Goal: Task Accomplishment & Management: Complete application form

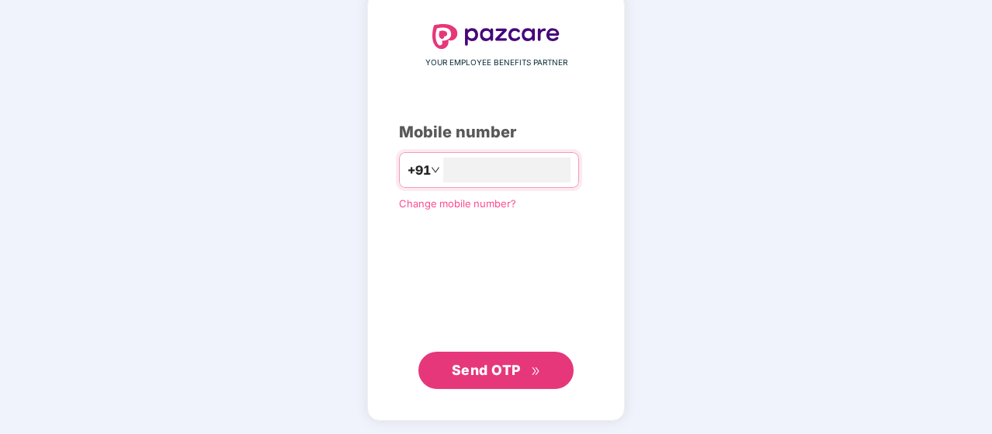
type input "**********"
click at [514, 366] on span "Send OTP" at bounding box center [486, 369] width 69 height 16
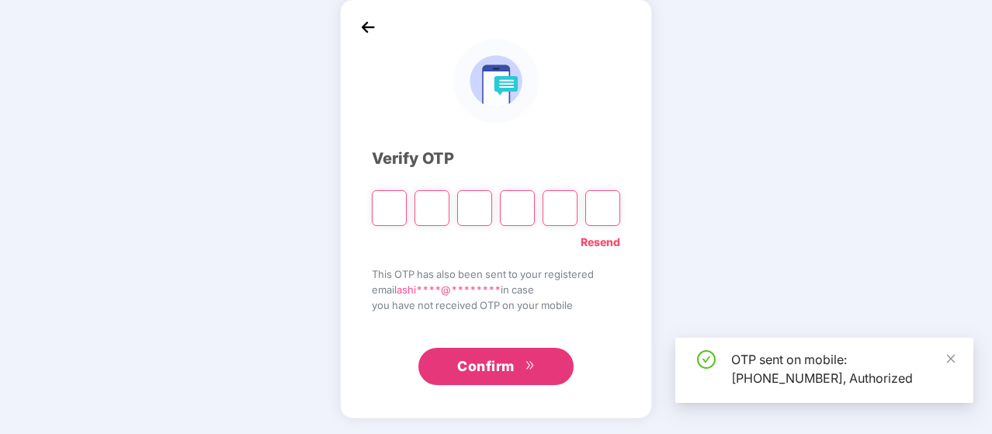
scroll to position [71, 0]
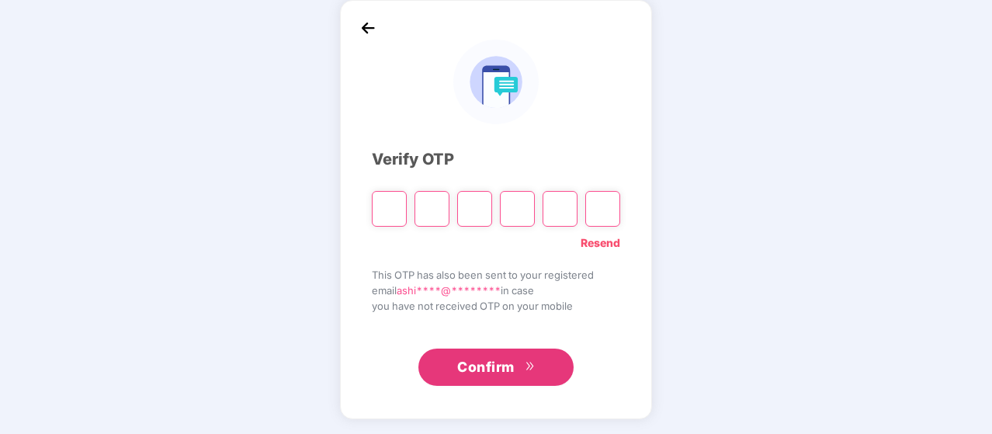
type input "*"
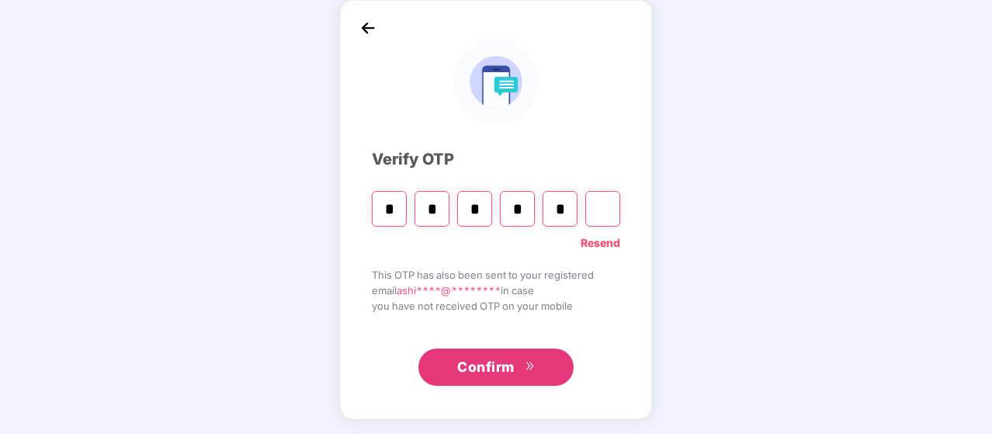
type input "*"
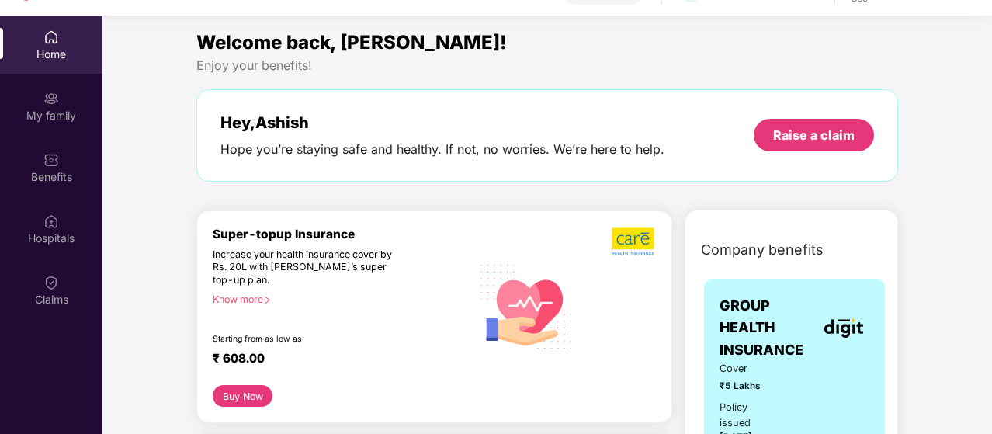
scroll to position [0, 0]
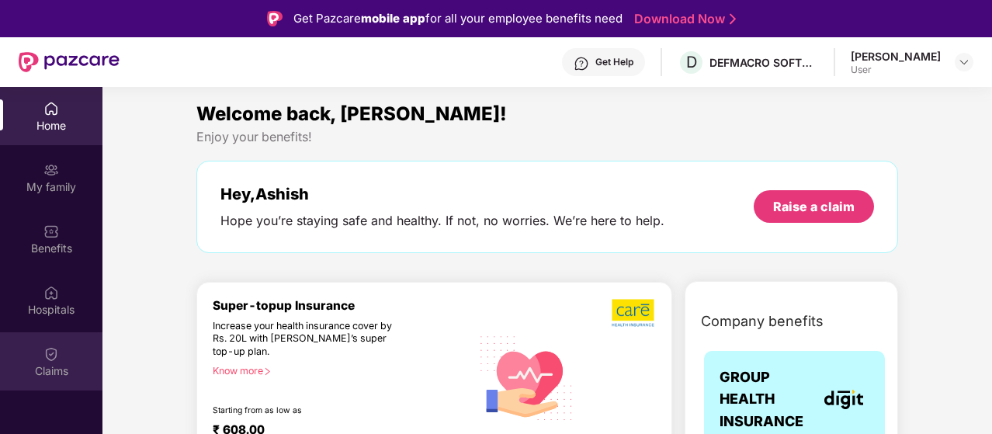
click at [50, 355] on img at bounding box center [51, 354] width 16 height 16
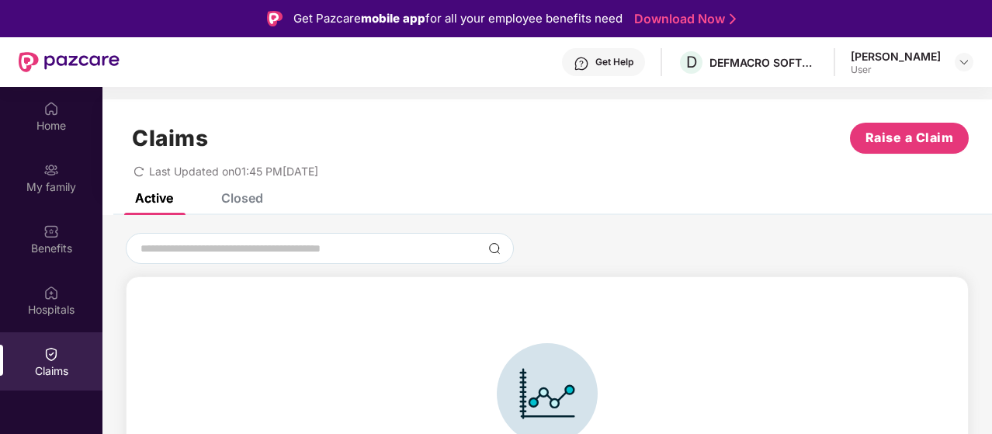
scroll to position [34, 0]
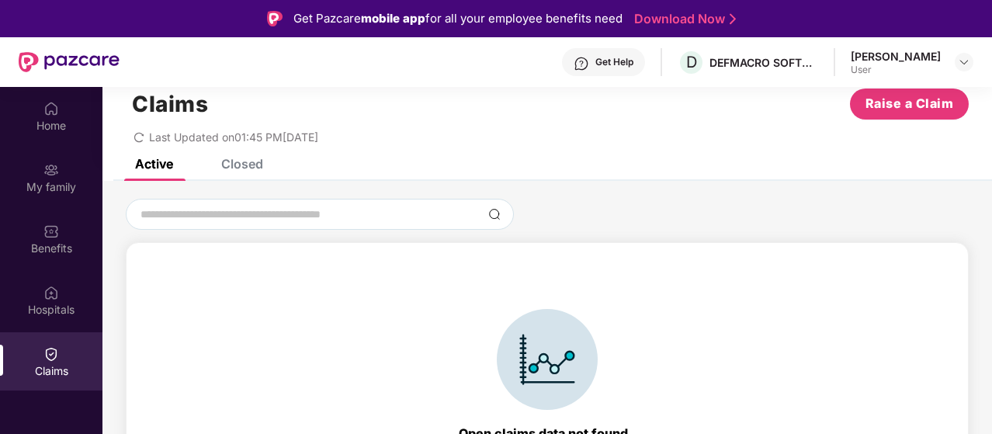
click at [250, 162] on div "Closed" at bounding box center [242, 164] width 42 height 16
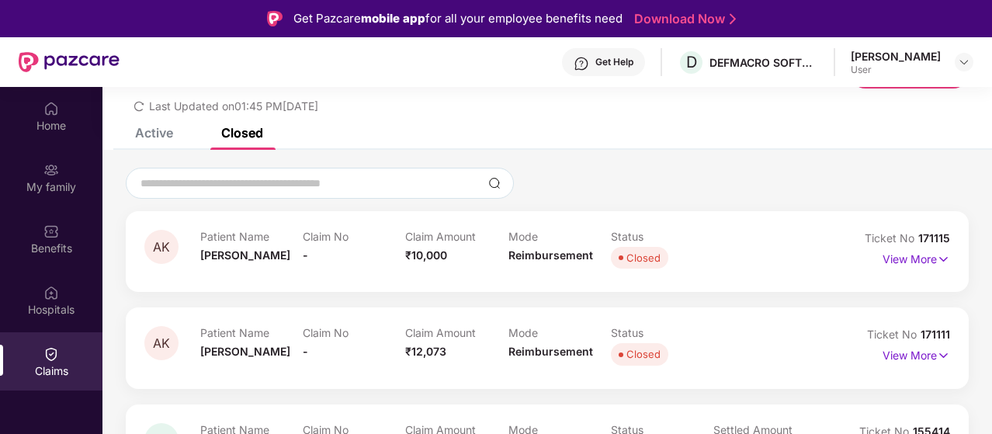
scroll to position [18, 0]
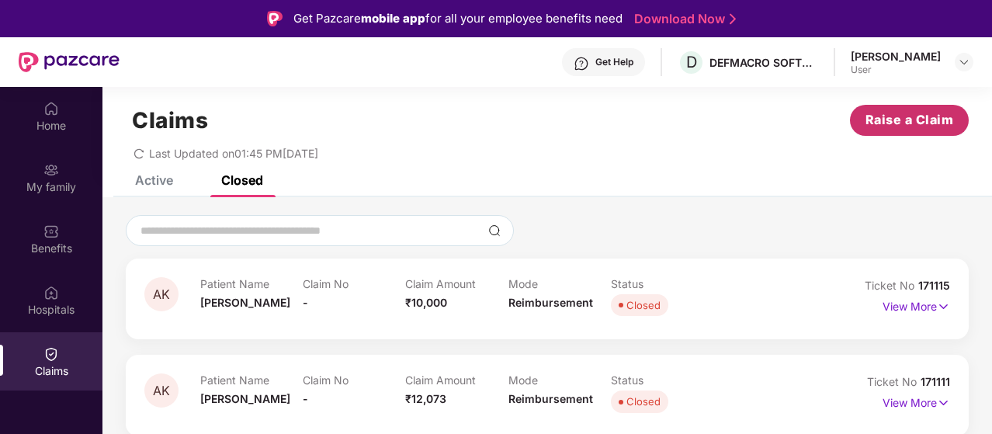
click at [924, 114] on span "Raise a Claim" at bounding box center [910, 119] width 88 height 19
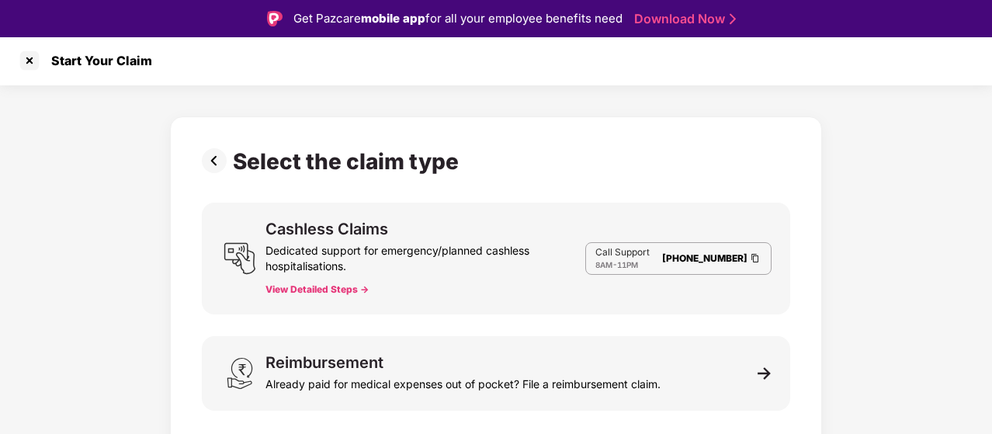
scroll to position [37, 0]
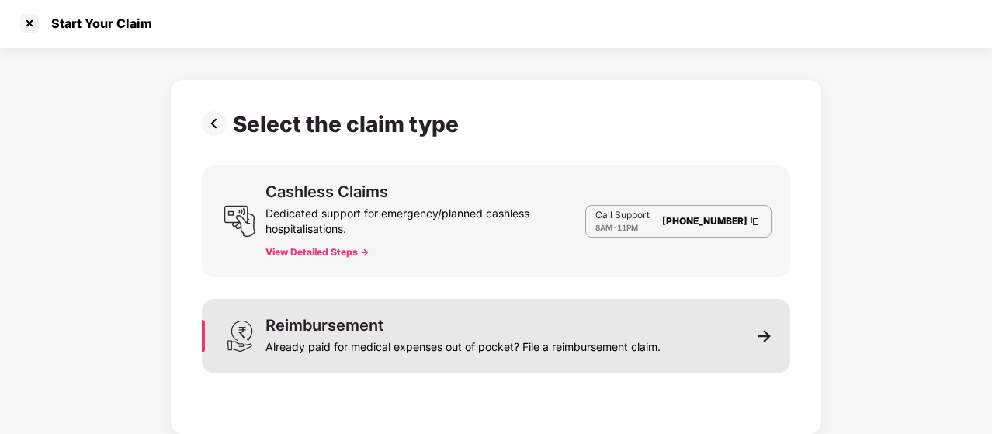
click at [573, 347] on div "Already paid for medical expenses out of pocket? File a reimbursement claim." at bounding box center [462, 344] width 395 height 22
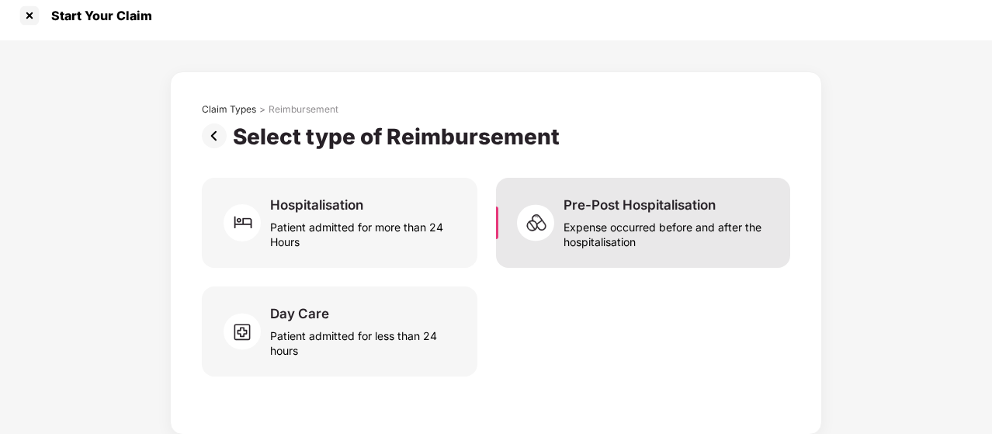
click at [616, 246] on div "Expense occurred before and after the hospitalisation" at bounding box center [668, 231] width 208 height 36
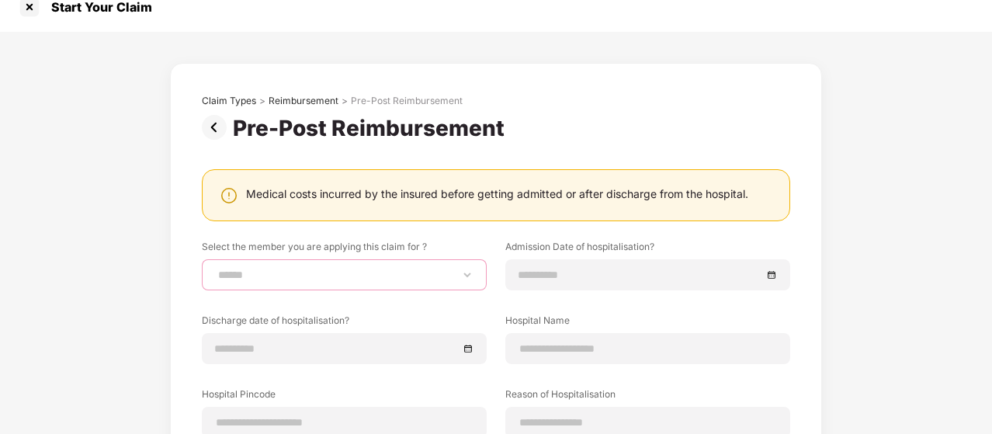
click at [374, 273] on select "**********" at bounding box center [344, 275] width 259 height 12
select select "**********"
click at [215, 269] on select "**********" at bounding box center [344, 275] width 259 height 12
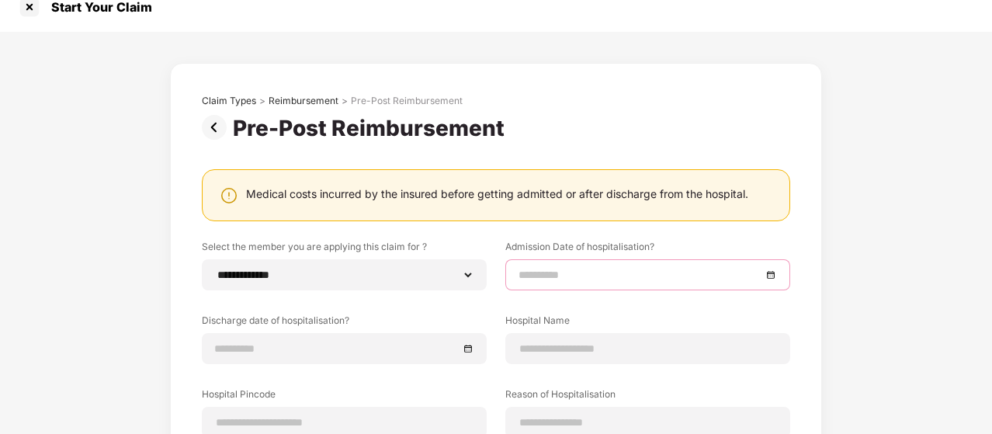
click at [591, 271] on input at bounding box center [640, 274] width 243 height 17
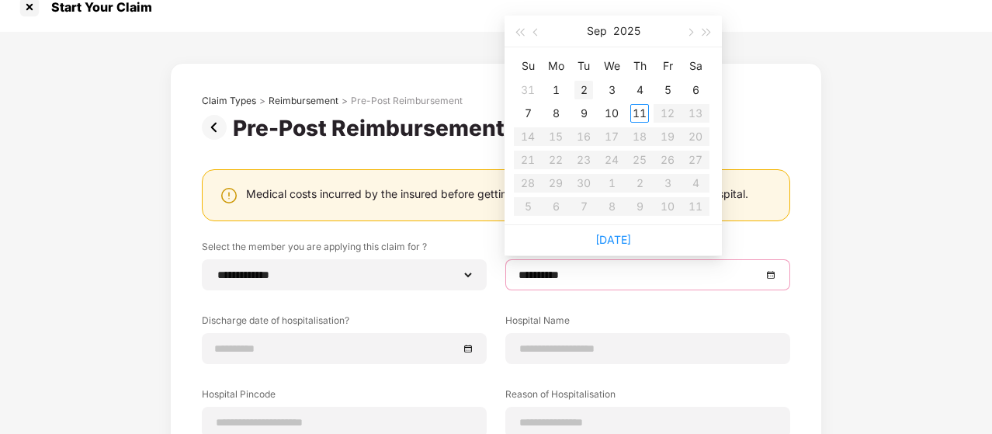
type input "**********"
click at [536, 29] on span "button" at bounding box center [537, 33] width 8 height 8
click at [537, 34] on span "button" at bounding box center [537, 33] width 8 height 8
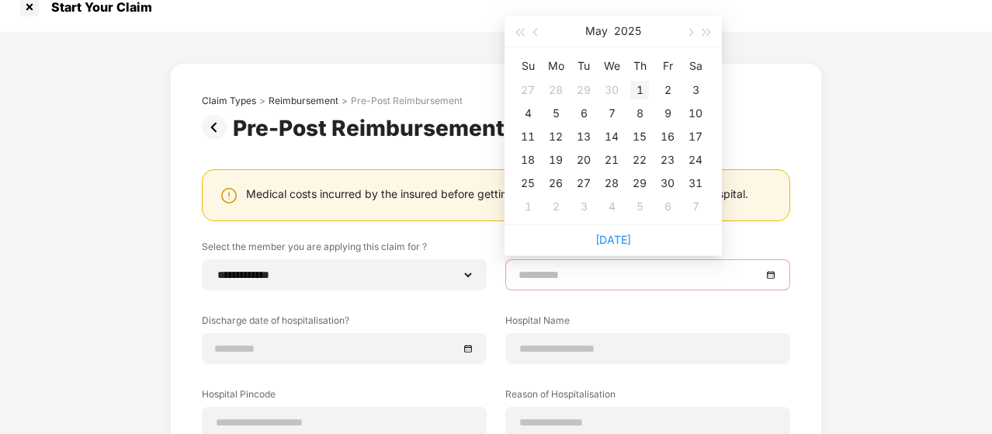
type input "**********"
click at [636, 86] on div "1" at bounding box center [639, 90] width 19 height 19
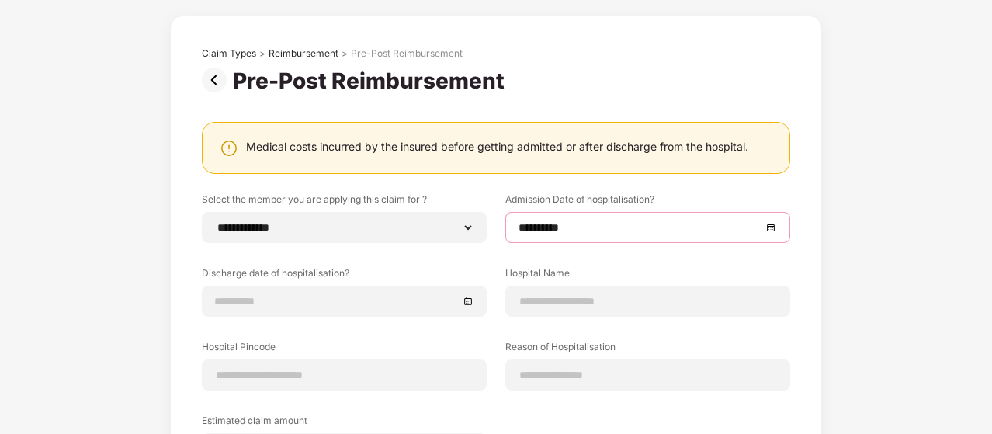
scroll to position [68, 0]
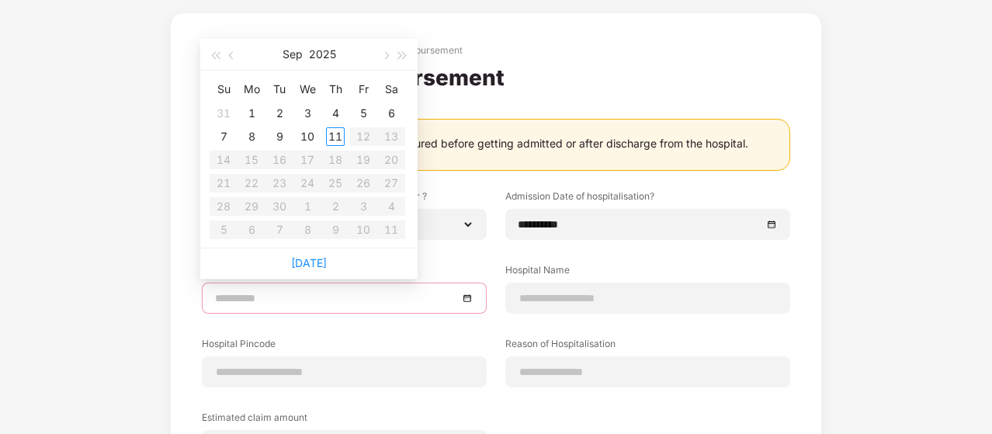
click at [449, 301] on input at bounding box center [336, 298] width 243 height 17
type input "**********"
click at [234, 55] on span "button" at bounding box center [233, 56] width 8 height 8
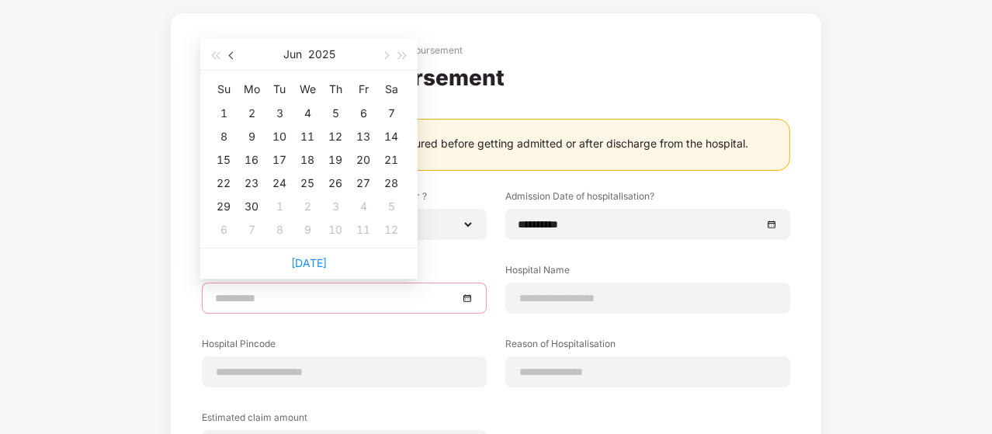
click at [234, 55] on span "button" at bounding box center [233, 56] width 8 height 8
type input "**********"
click at [391, 116] on div "3" at bounding box center [391, 113] width 19 height 19
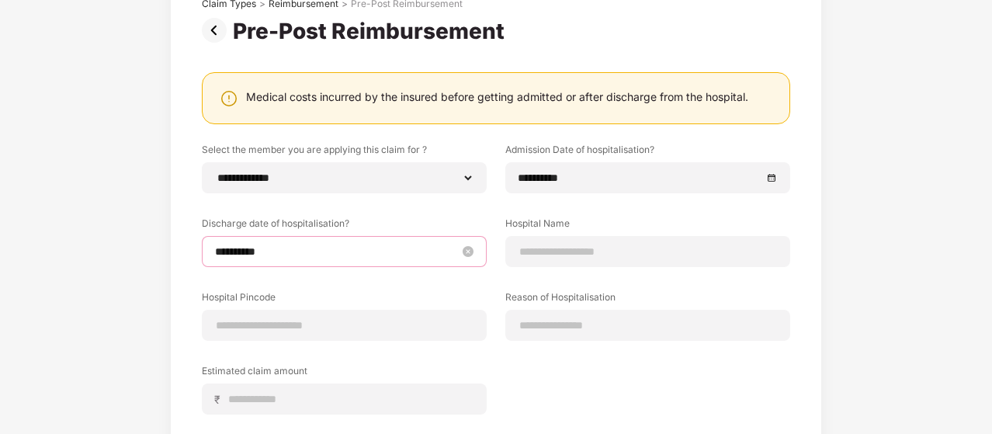
scroll to position [123, 0]
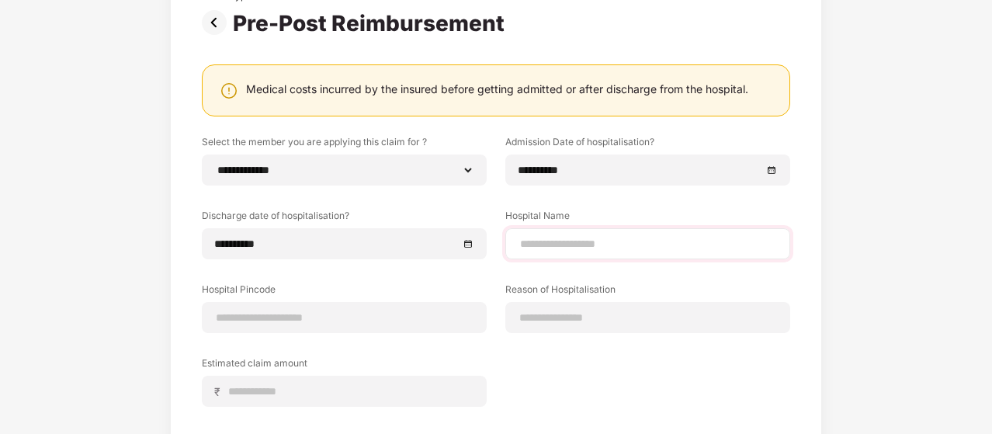
drag, startPoint x: 564, startPoint y: 232, endPoint x: 564, endPoint y: 241, distance: 8.5
click at [564, 241] on div at bounding box center [647, 243] width 285 height 31
click at [564, 241] on input at bounding box center [648, 244] width 259 height 16
type input "**********"
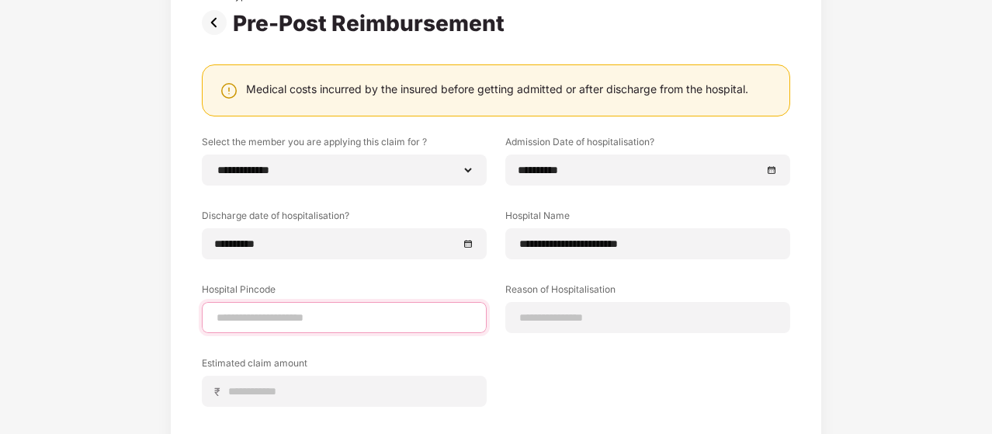
click at [309, 317] on input at bounding box center [344, 318] width 259 height 16
type input "******"
select select "*********"
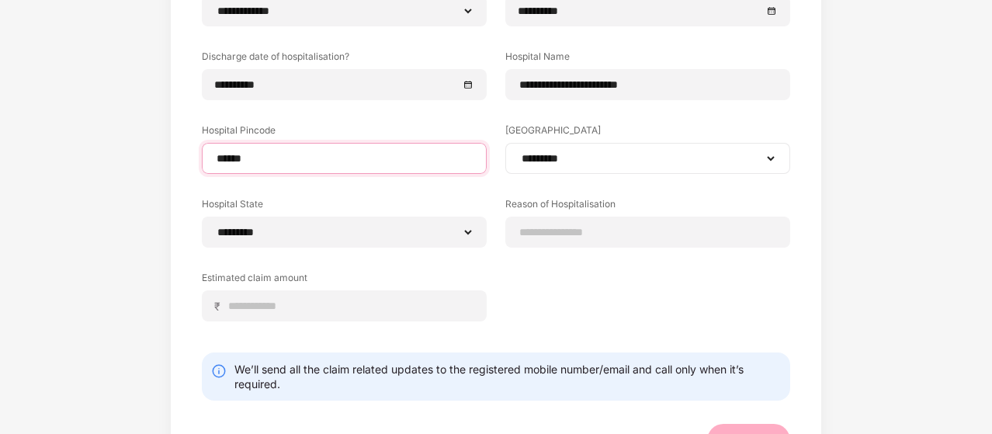
scroll to position [283, 0]
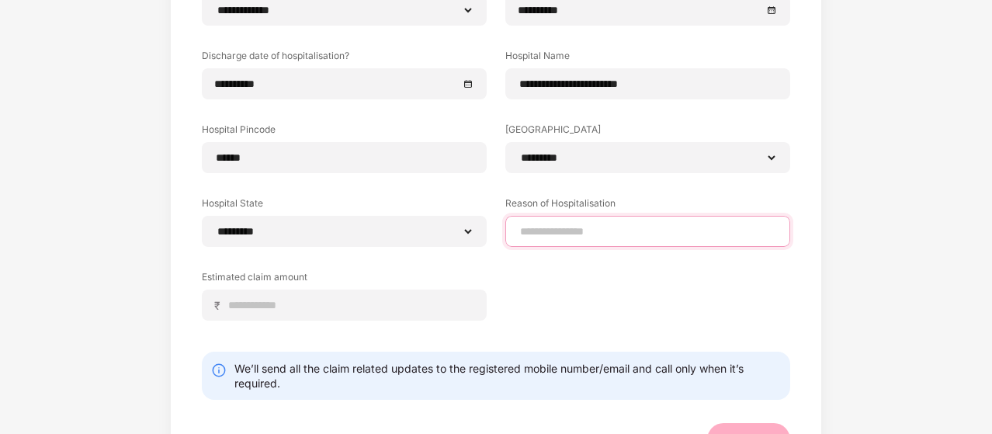
click at [605, 229] on input at bounding box center [648, 232] width 259 height 16
type input "**********"
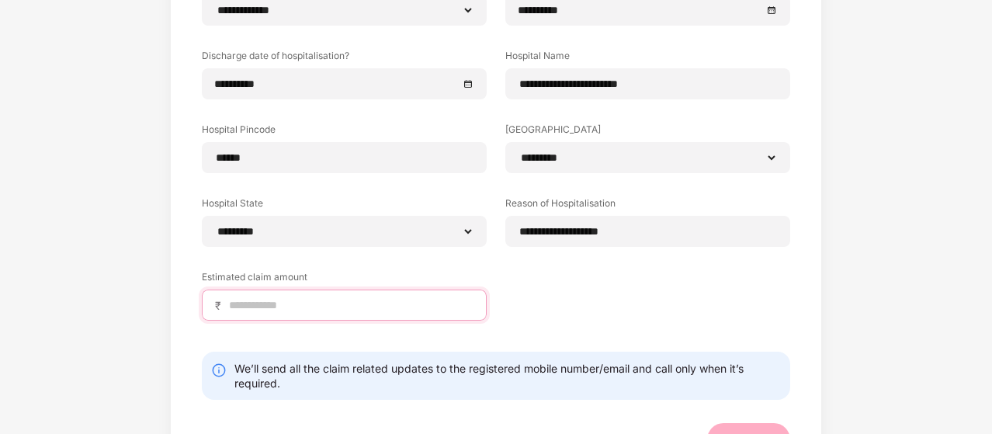
click at [314, 302] on input at bounding box center [350, 305] width 246 height 16
type input "*****"
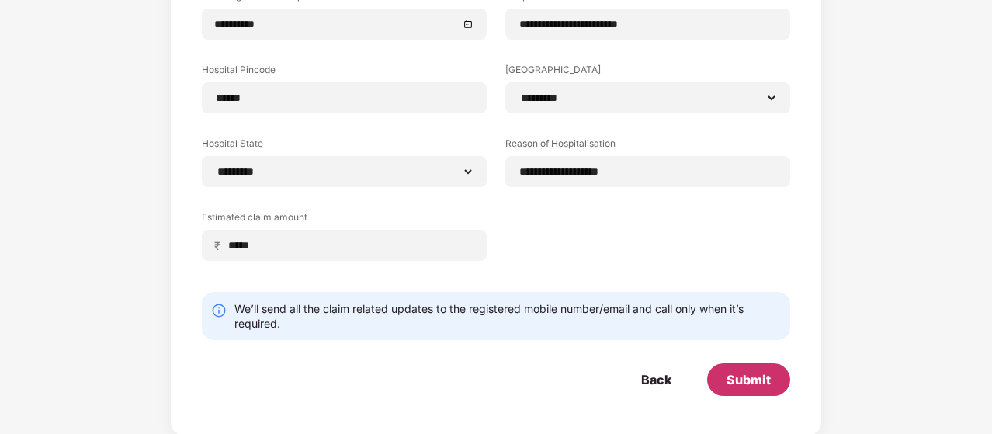
click at [758, 379] on div "Submit" at bounding box center [749, 379] width 44 height 17
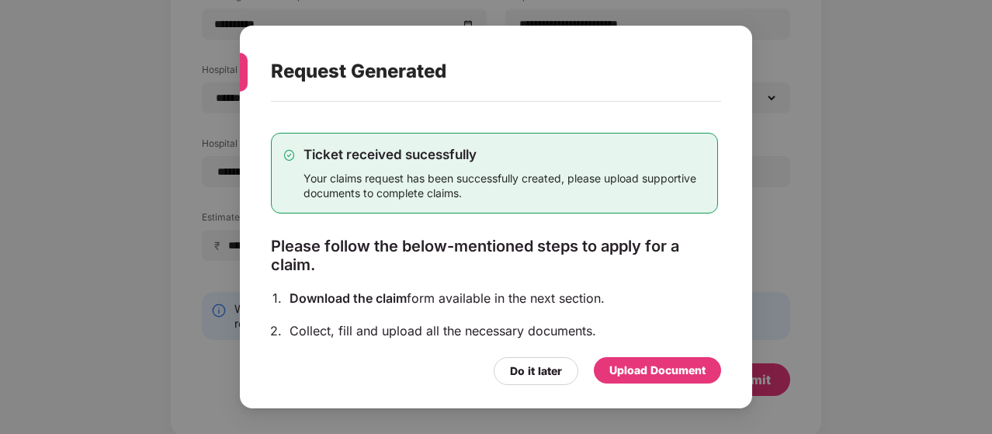
click at [638, 370] on div "Upload Document" at bounding box center [657, 370] width 96 height 17
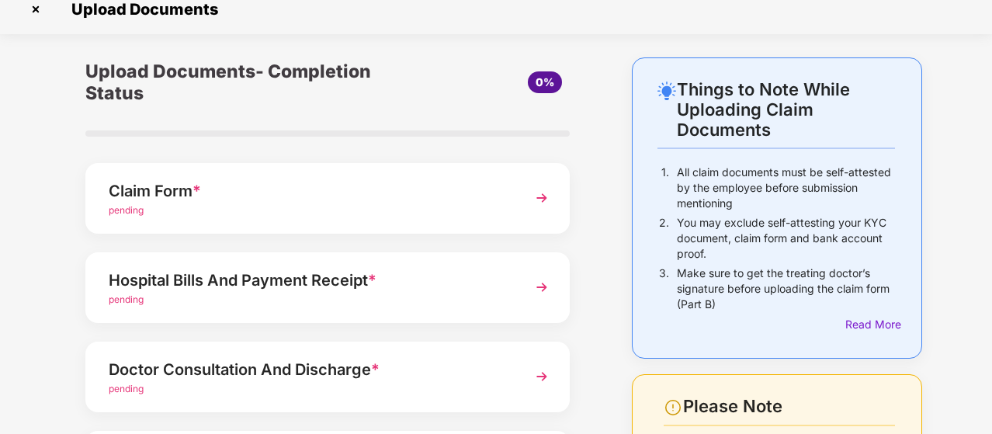
scroll to position [17, 0]
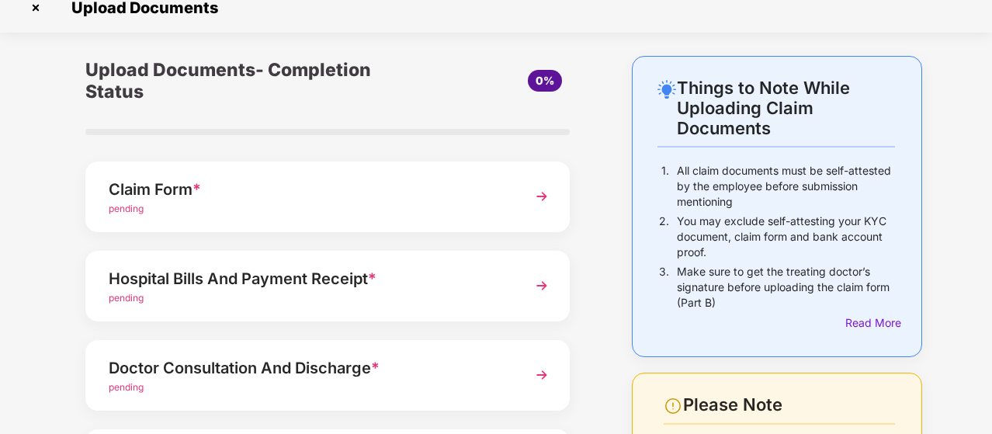
click at [534, 193] on img at bounding box center [542, 196] width 28 height 28
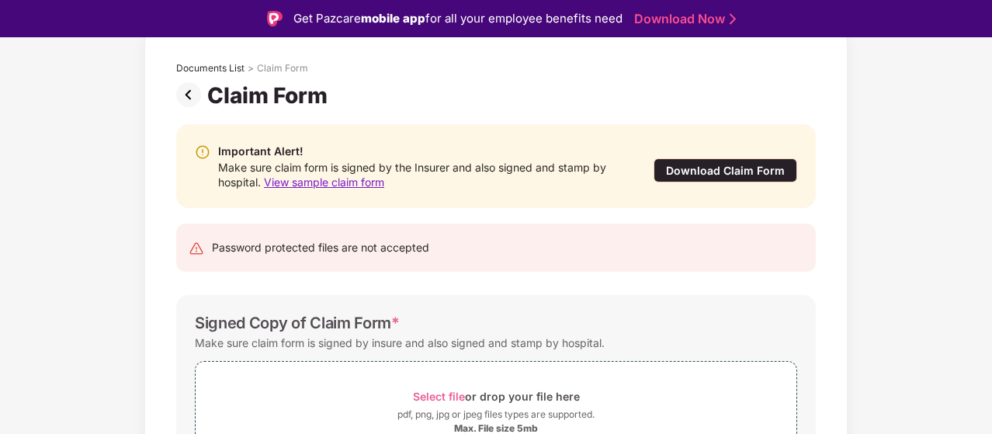
scroll to position [179, 0]
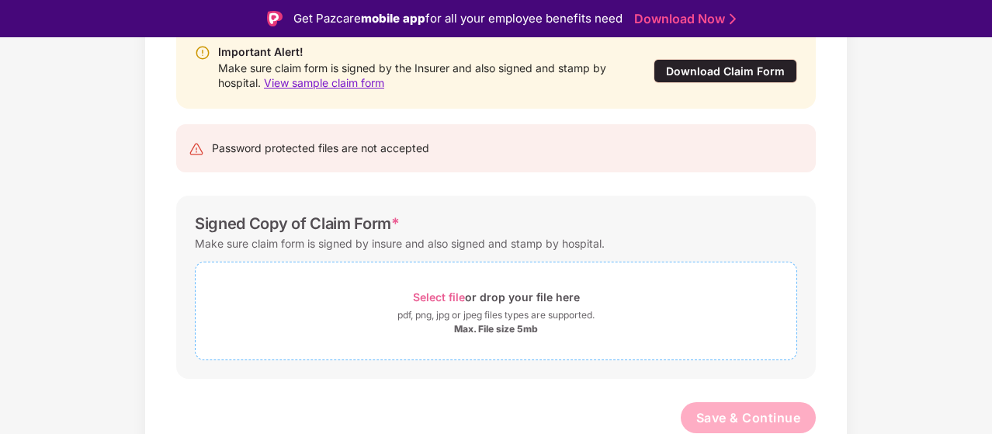
click at [444, 293] on span "Select file" at bounding box center [439, 296] width 52 height 13
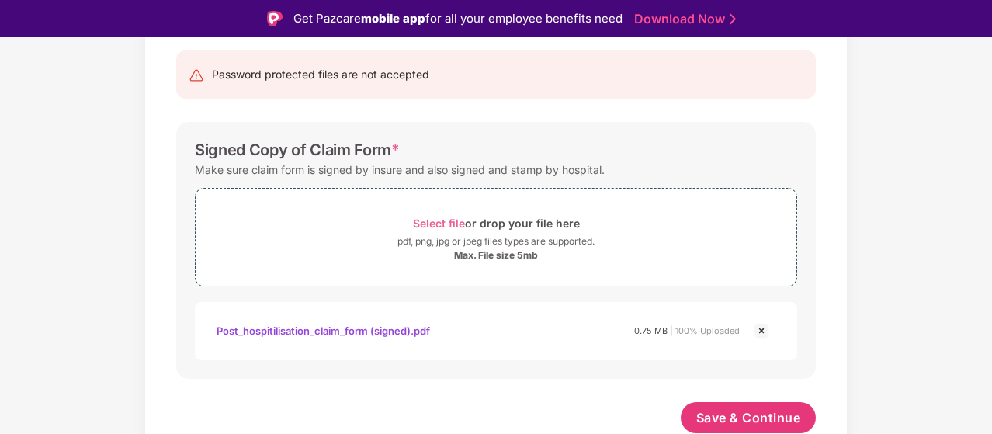
scroll to position [37, 0]
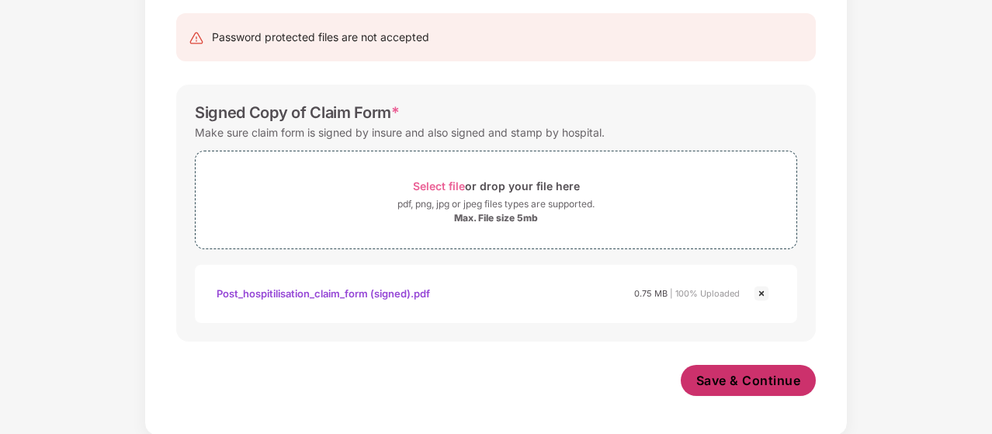
click at [793, 382] on span "Save & Continue" at bounding box center [748, 380] width 105 height 17
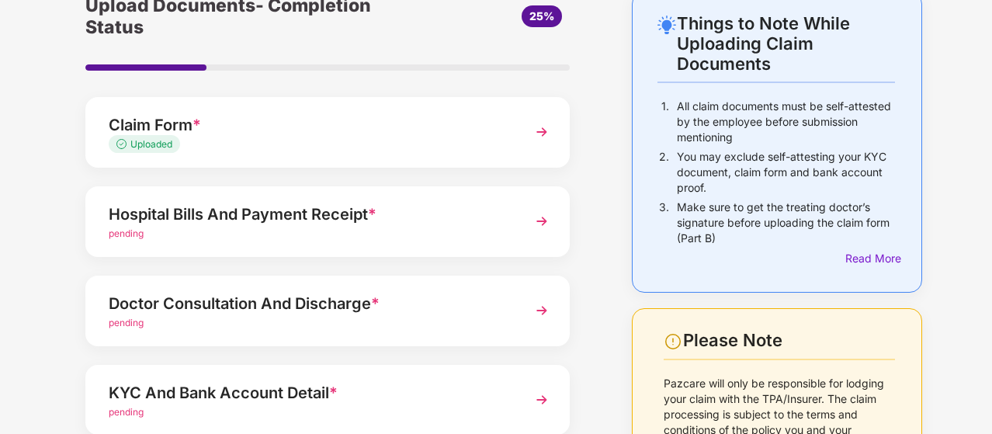
scroll to position [82, 0]
click at [538, 226] on img at bounding box center [542, 220] width 28 height 28
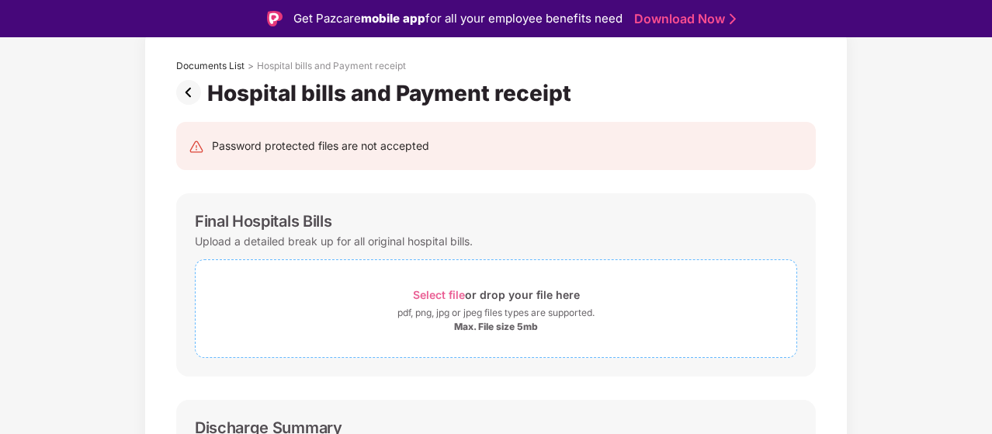
click at [446, 296] on span "Select file" at bounding box center [439, 294] width 52 height 13
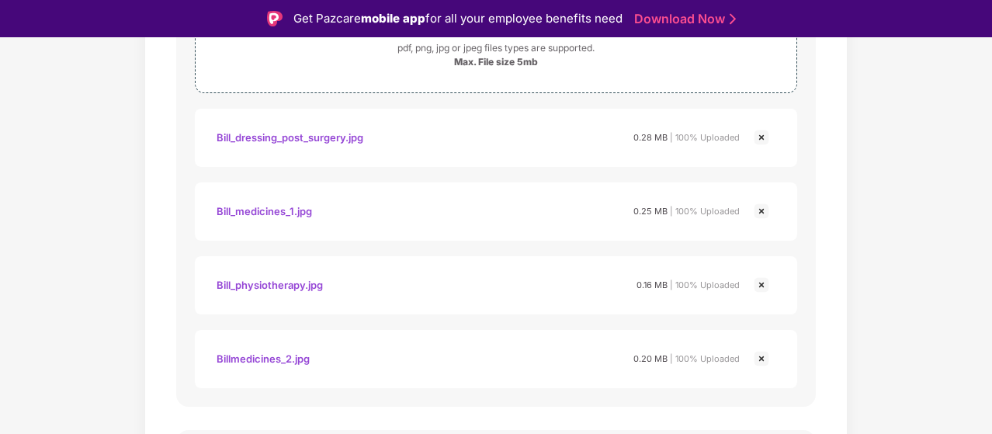
scroll to position [378, 0]
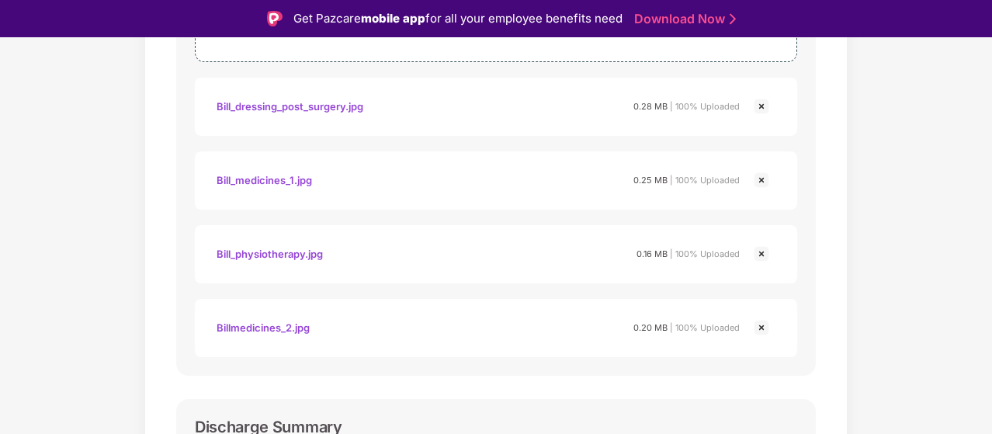
click at [762, 107] on img at bounding box center [761, 106] width 19 height 19
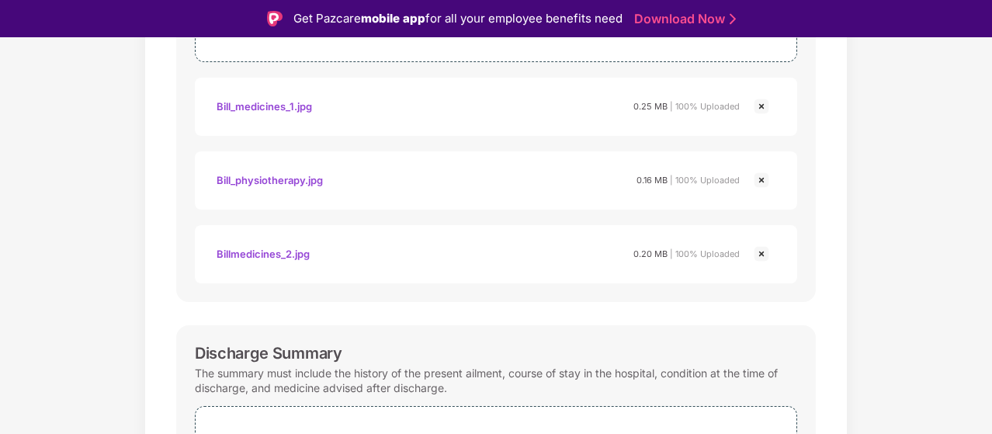
click at [762, 107] on img at bounding box center [761, 106] width 19 height 19
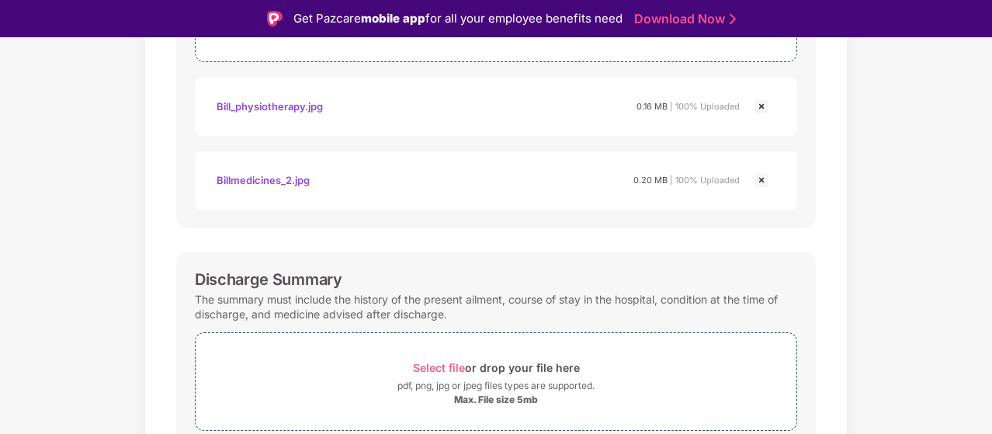
click at [762, 107] on img at bounding box center [761, 106] width 19 height 19
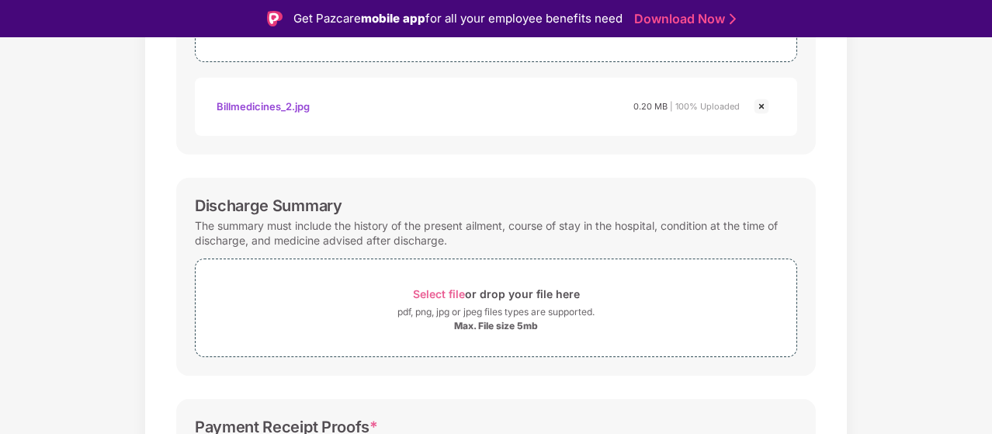
click at [762, 107] on img at bounding box center [761, 106] width 19 height 19
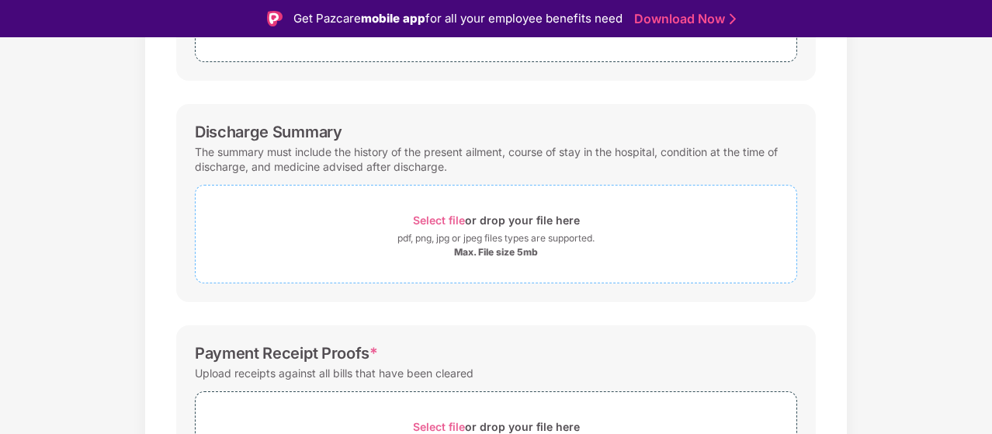
scroll to position [507, 0]
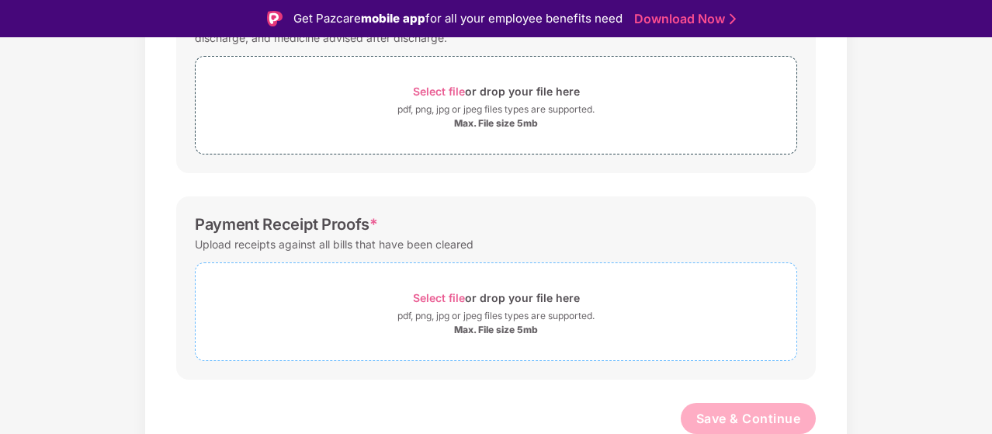
click at [429, 297] on span "Select file" at bounding box center [439, 297] width 52 height 13
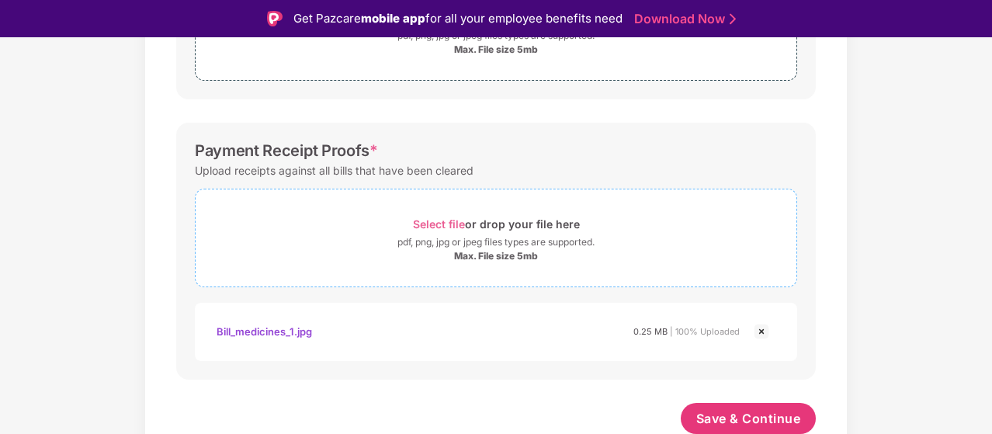
scroll to position [37, 0]
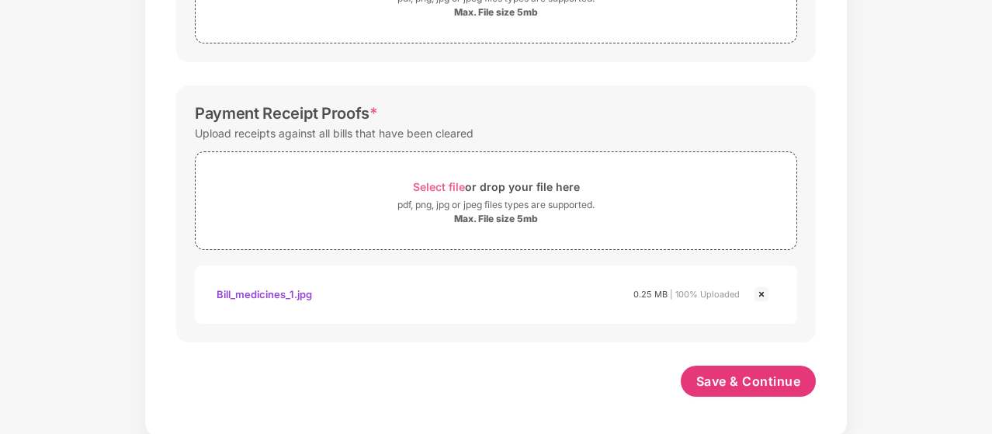
click at [759, 293] on img at bounding box center [761, 294] width 19 height 19
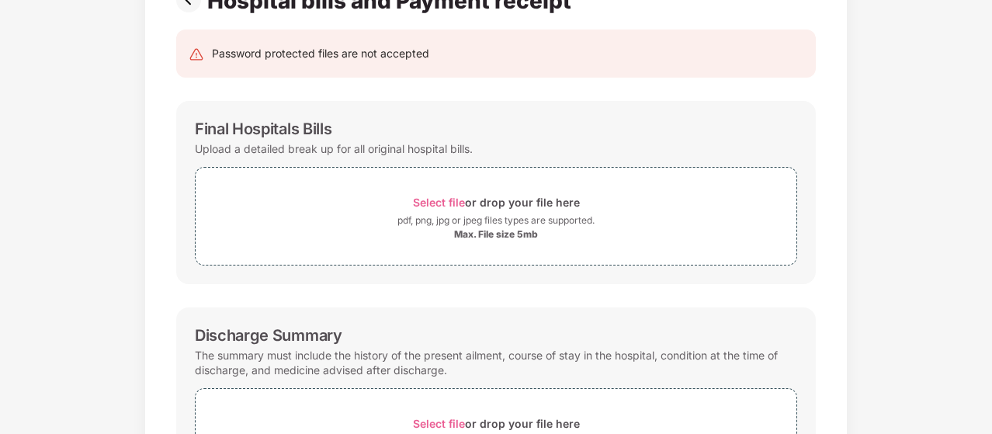
scroll to position [231, 0]
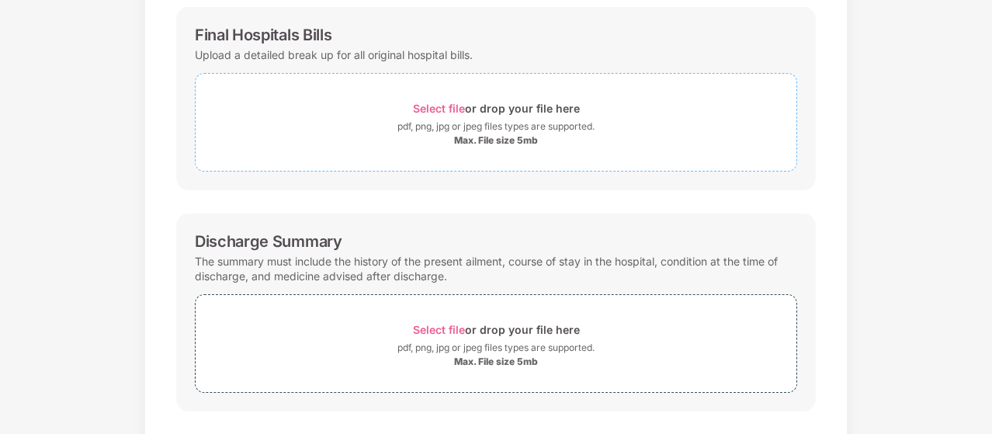
click at [457, 109] on span "Select file" at bounding box center [439, 108] width 52 height 13
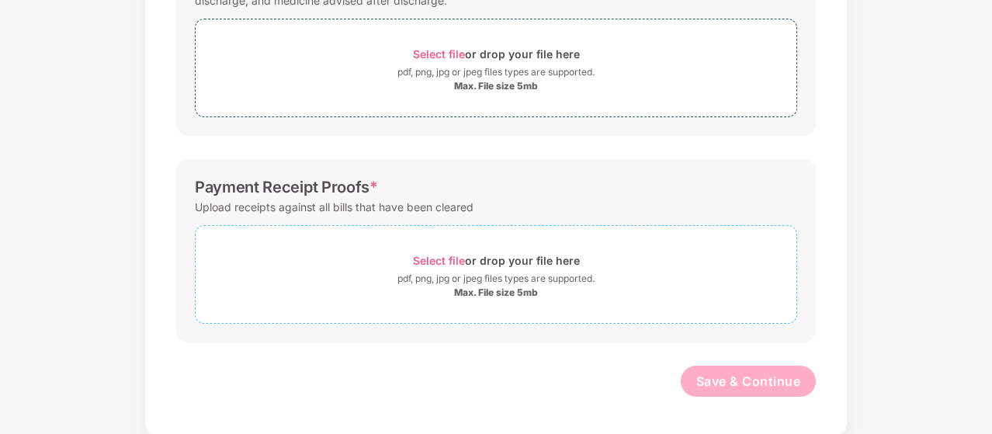
click at [435, 266] on div "Select file or drop your file here" at bounding box center [496, 260] width 167 height 21
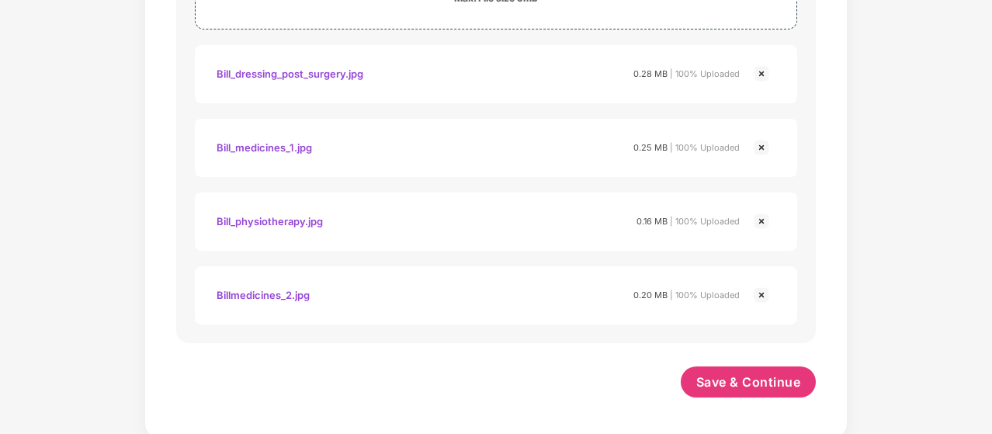
scroll to position [802, 0]
click at [751, 375] on span "Save & Continue" at bounding box center [748, 381] width 105 height 17
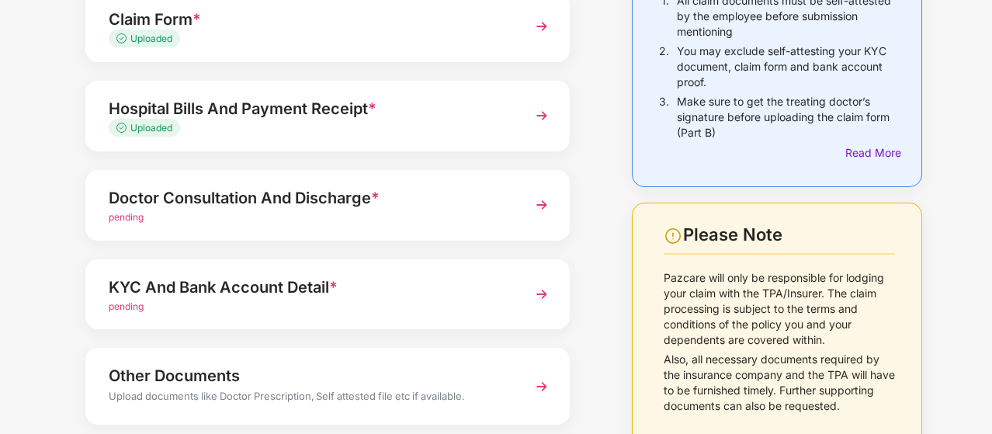
scroll to position [188, 0]
click at [542, 207] on img at bounding box center [542, 204] width 28 height 28
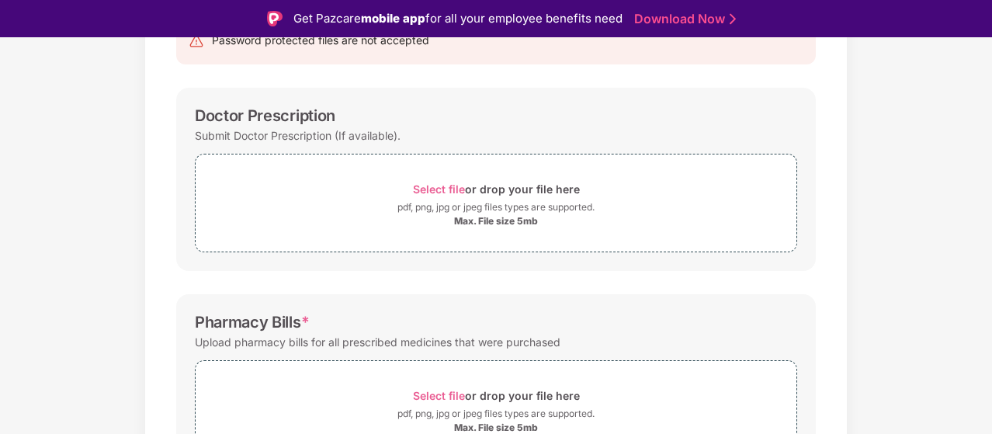
scroll to position [193, 0]
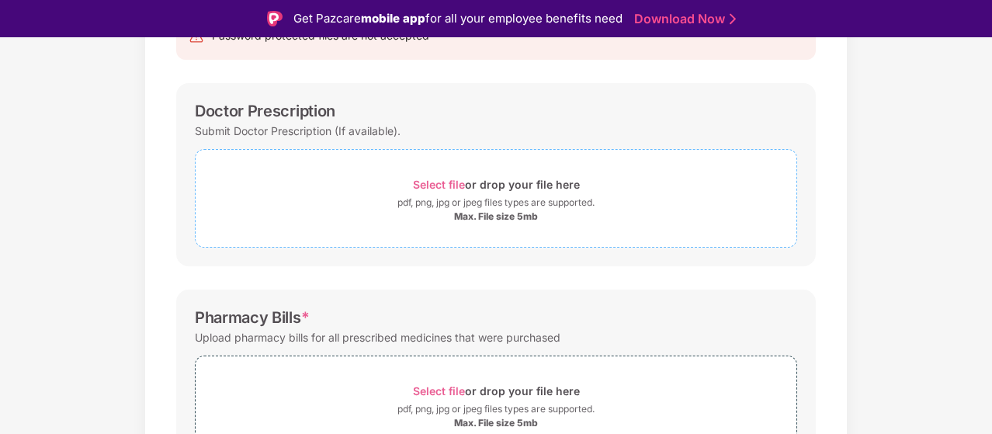
click at [439, 186] on span "Select file" at bounding box center [439, 184] width 52 height 13
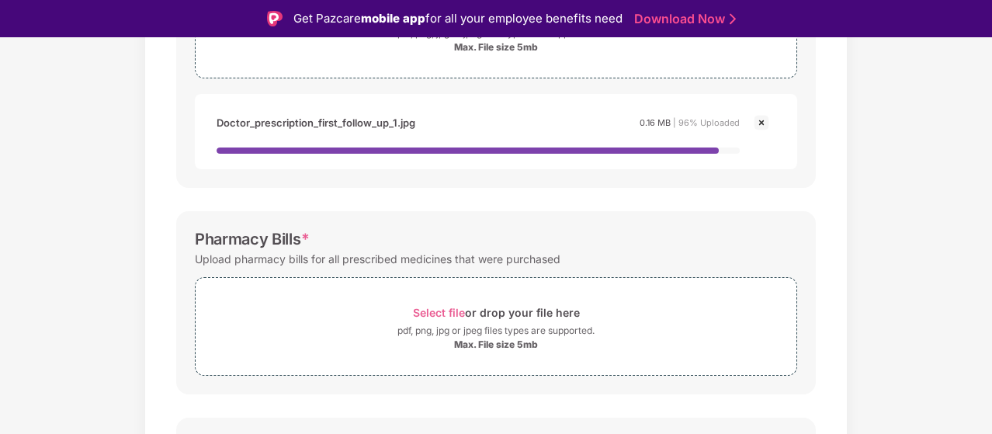
scroll to position [426, 0]
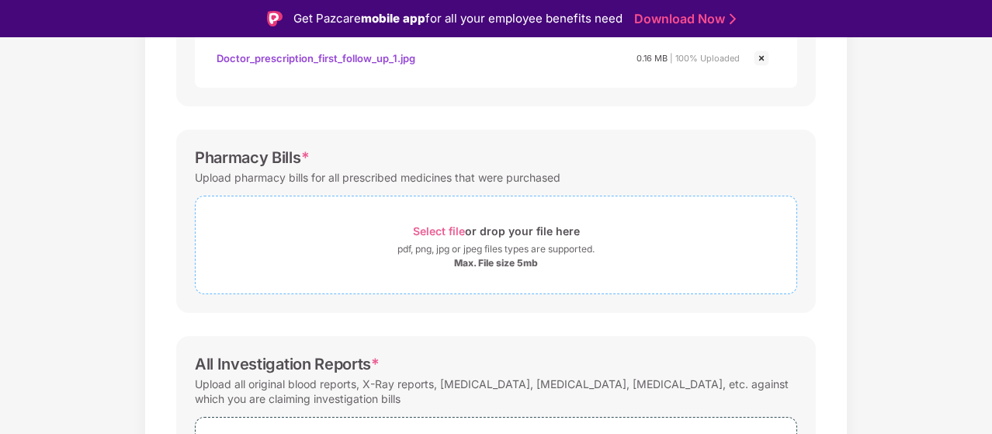
click at [451, 238] on div "Select file or drop your file here" at bounding box center [496, 230] width 167 height 21
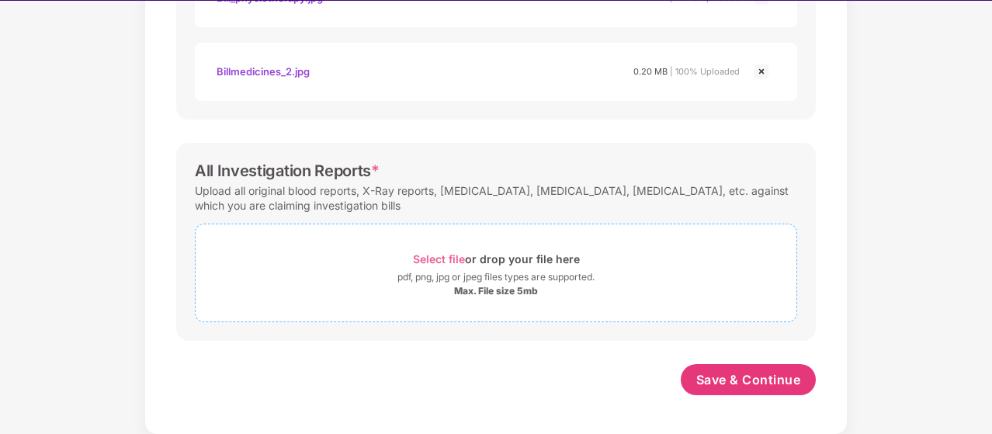
scroll to position [876, 0]
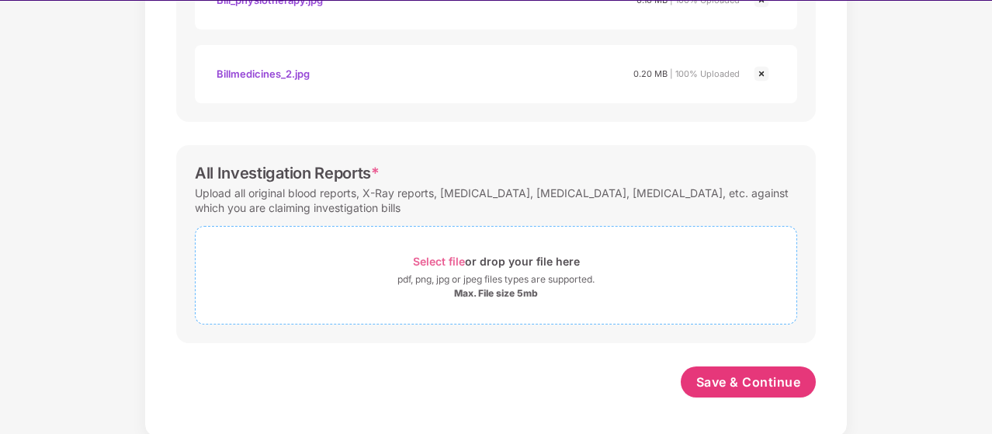
click at [456, 259] on span "Select file" at bounding box center [439, 261] width 52 height 13
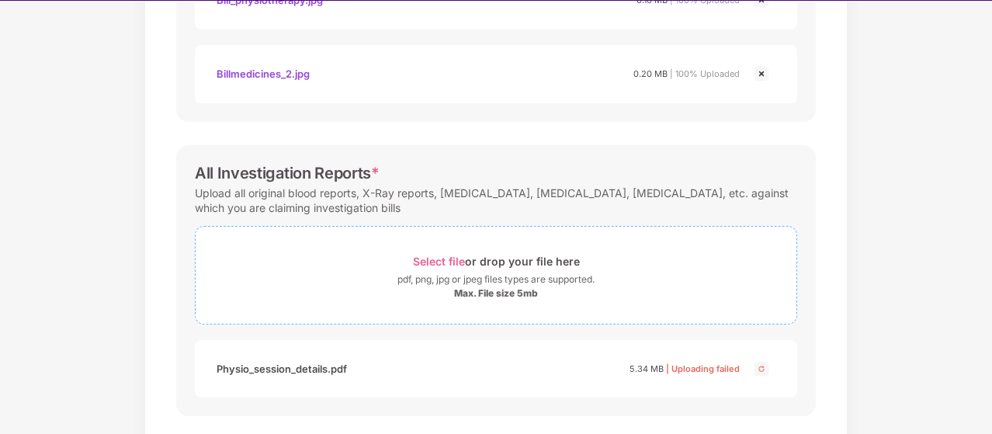
scroll to position [935, 0]
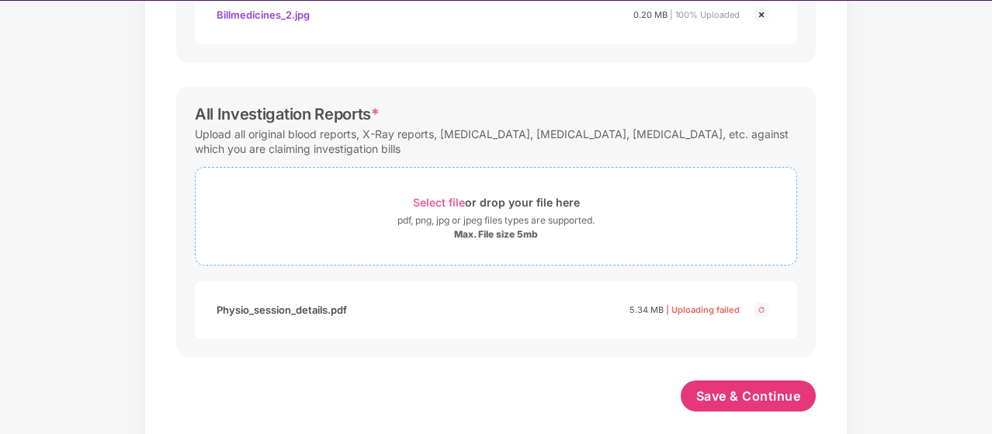
click at [451, 198] on span "Select file" at bounding box center [439, 202] width 52 height 13
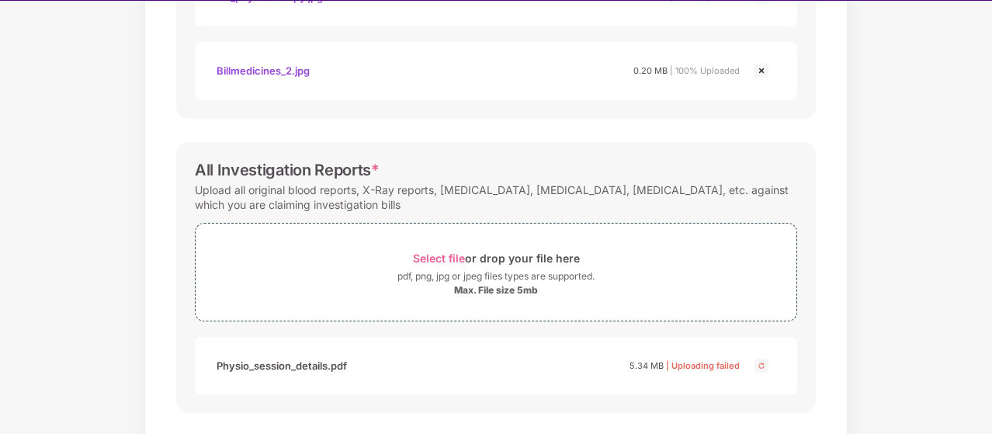
scroll to position [949, 0]
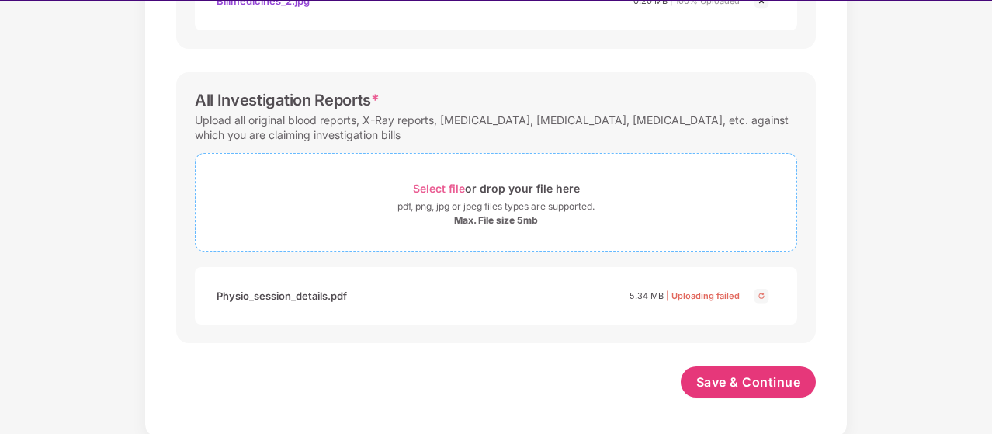
click at [449, 182] on span "Select file" at bounding box center [439, 188] width 52 height 13
click at [762, 293] on img at bounding box center [761, 295] width 19 height 19
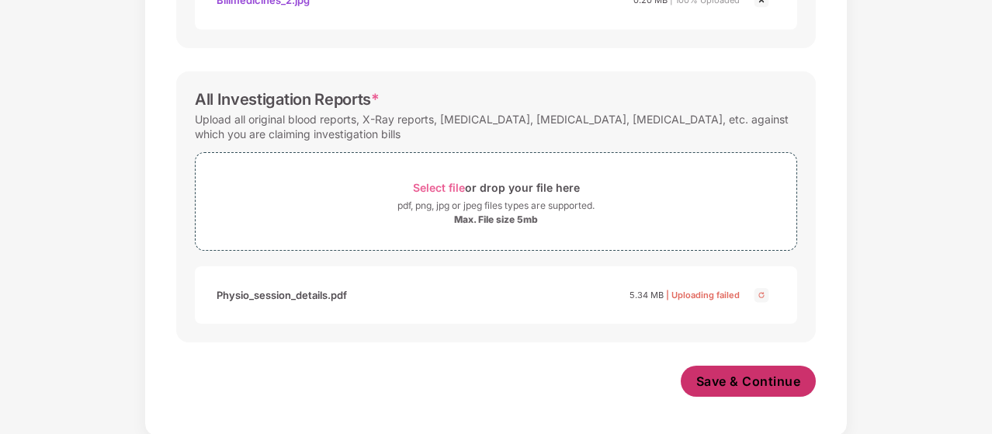
click at [776, 383] on span "Save & Continue" at bounding box center [748, 381] width 105 height 17
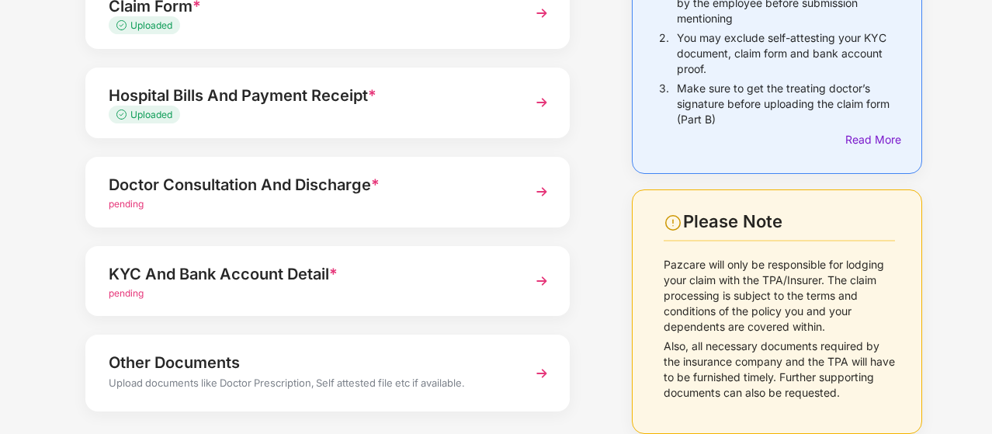
scroll to position [200, 0]
click at [536, 195] on img at bounding box center [542, 193] width 28 height 28
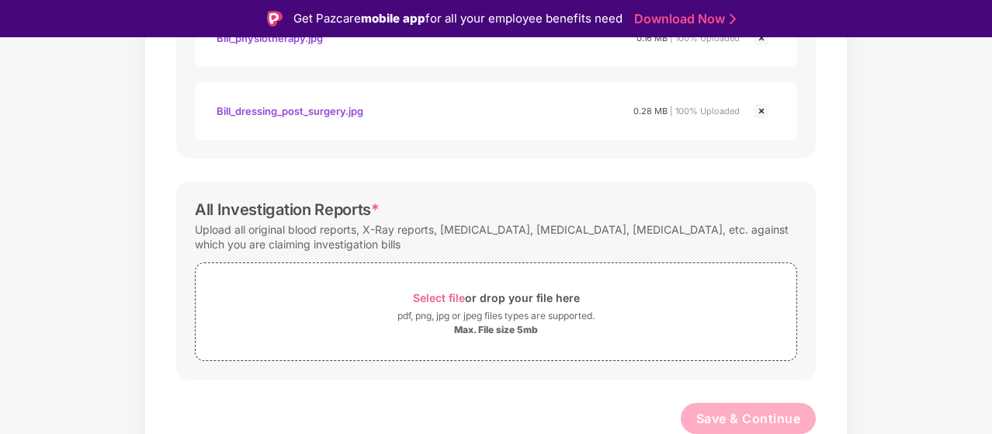
scroll to position [37, 0]
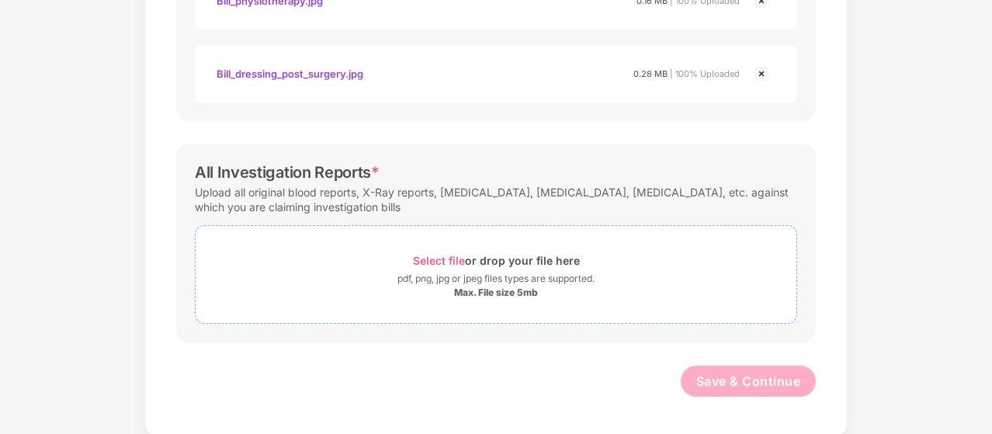
click at [450, 258] on span "Select file" at bounding box center [439, 260] width 52 height 13
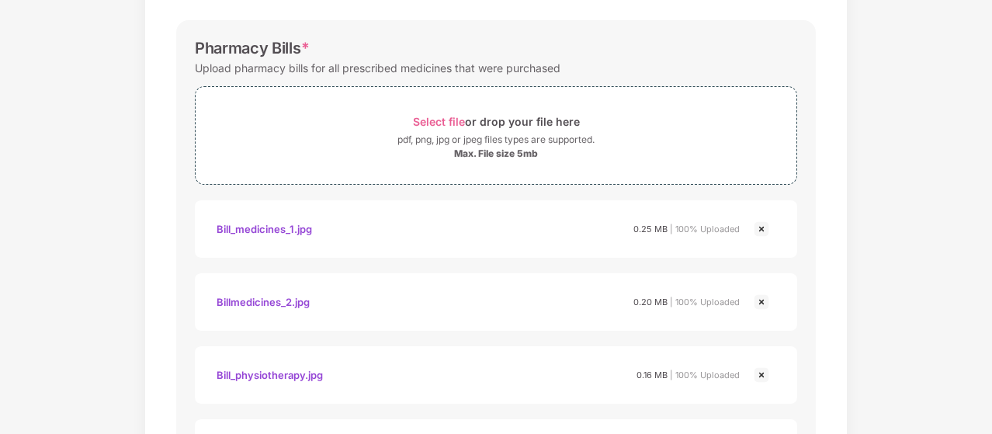
scroll to position [497, 0]
click at [450, 121] on span "Select file" at bounding box center [439, 122] width 52 height 13
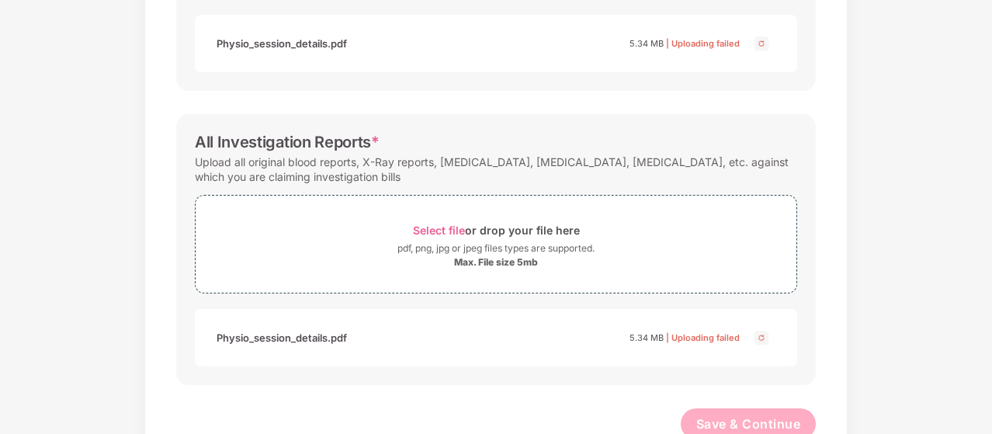
scroll to position [1018, 0]
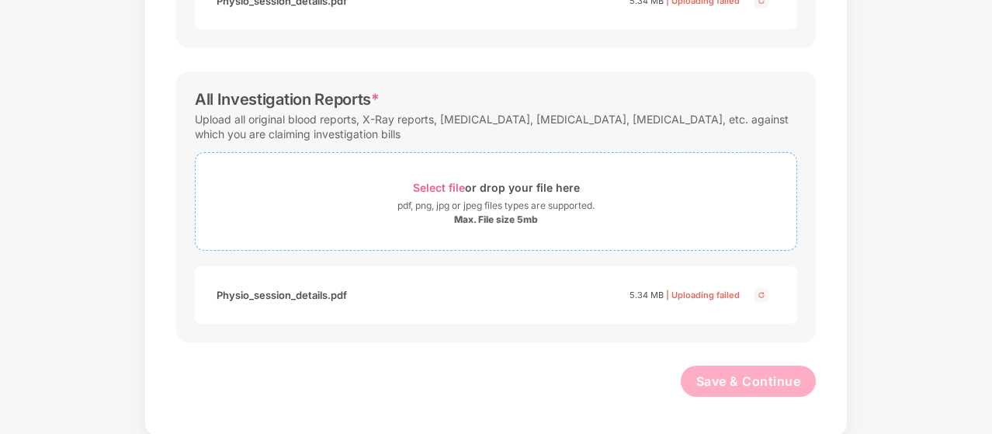
click at [452, 186] on span "Select file" at bounding box center [439, 187] width 52 height 13
click at [448, 181] on span "Select file" at bounding box center [439, 187] width 52 height 13
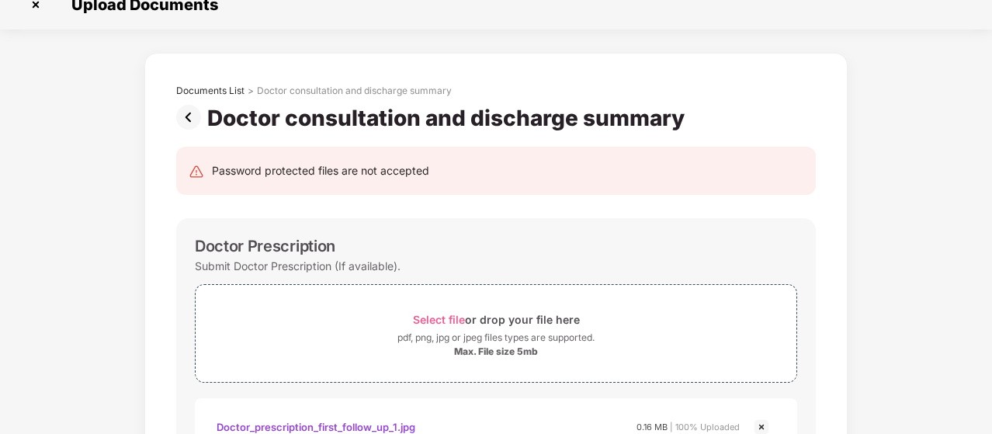
scroll to position [19, 0]
drag, startPoint x: 668, startPoint y: 181, endPoint x: 668, endPoint y: 160, distance: 21.0
click at [668, 160] on div "Password protected files are not accepted" at bounding box center [496, 171] width 640 height 48
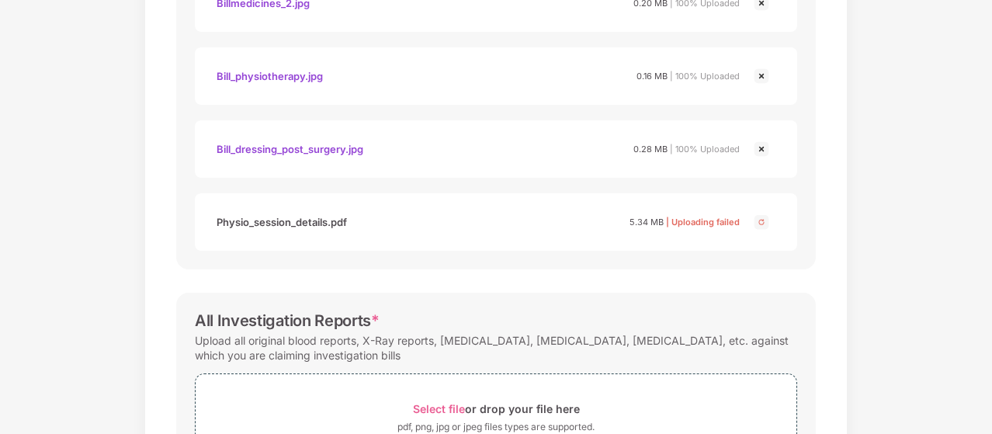
scroll to position [925, 0]
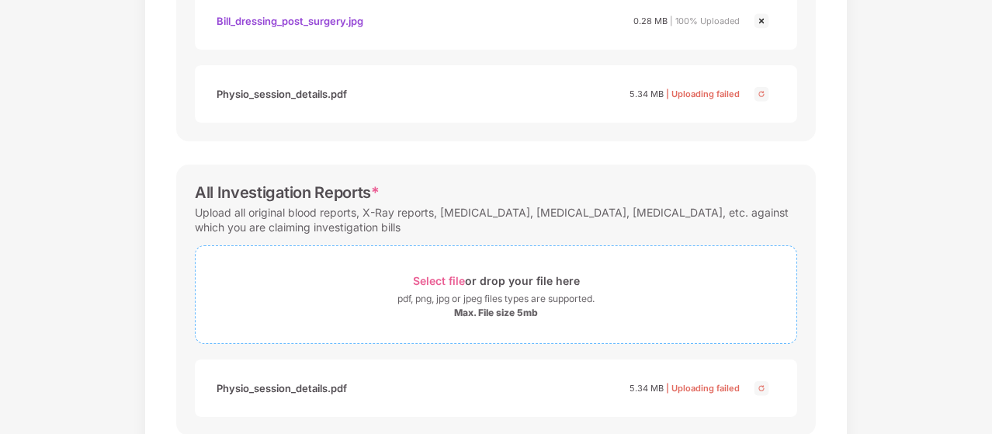
click at [453, 279] on span "Select file" at bounding box center [439, 280] width 52 height 13
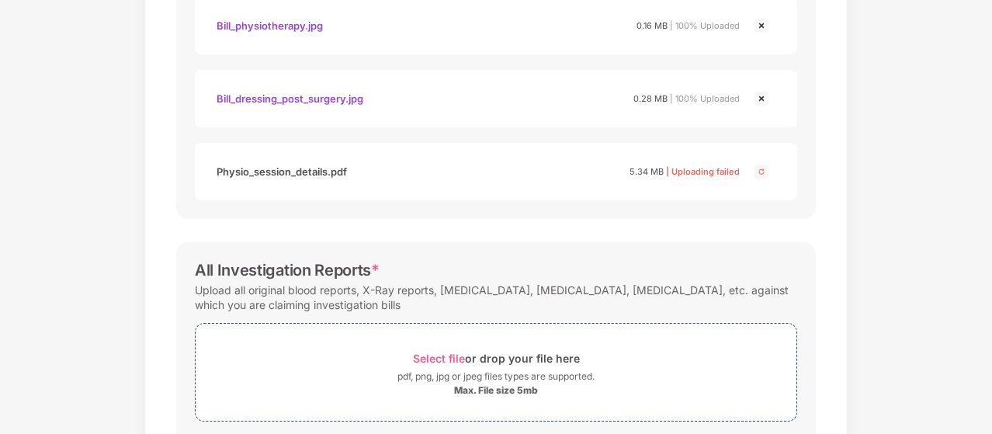
scroll to position [991, 0]
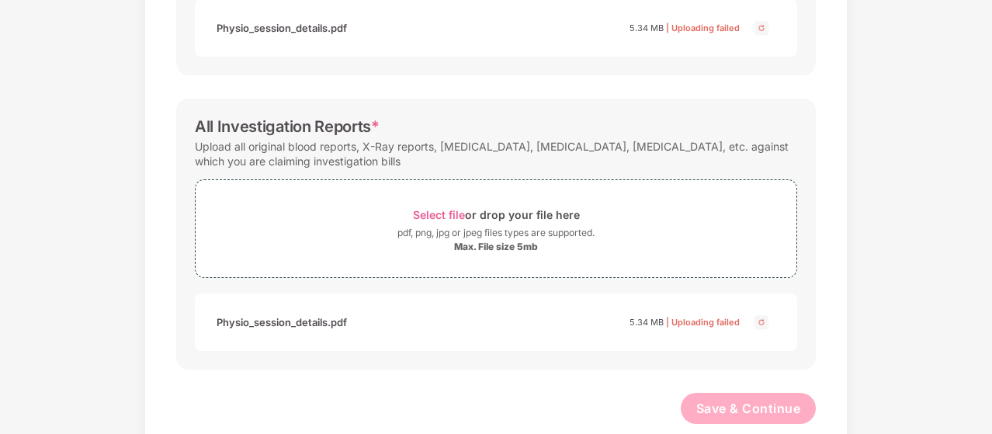
click at [288, 317] on div "Physio_session_details.pdf" at bounding box center [282, 322] width 130 height 26
click at [442, 212] on span "Select file" at bounding box center [439, 214] width 52 height 13
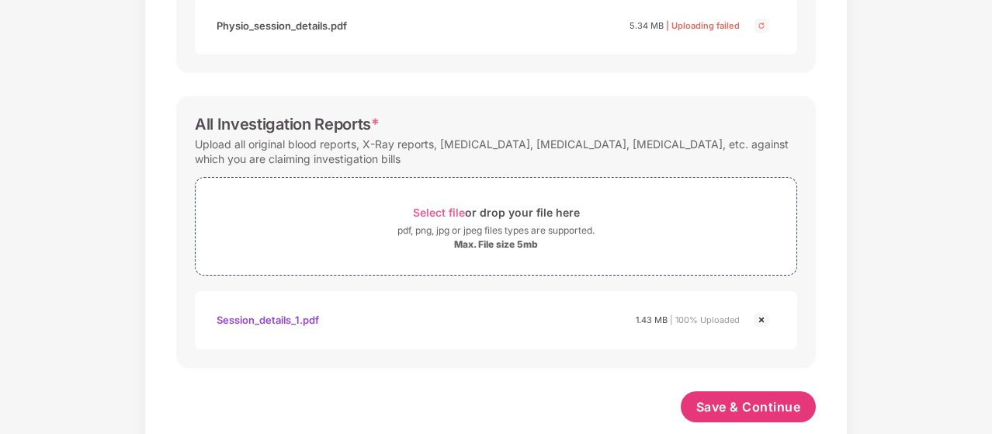
scroll to position [1018, 0]
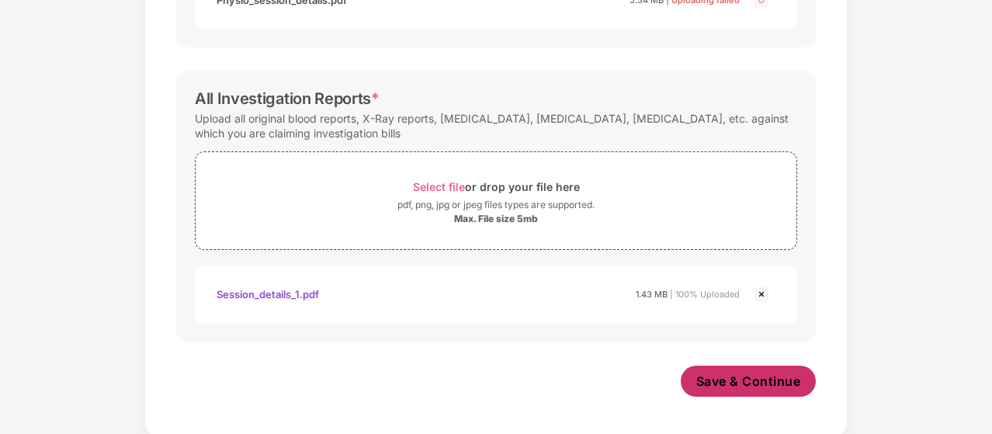
click at [751, 377] on span "Save & Continue" at bounding box center [748, 381] width 105 height 17
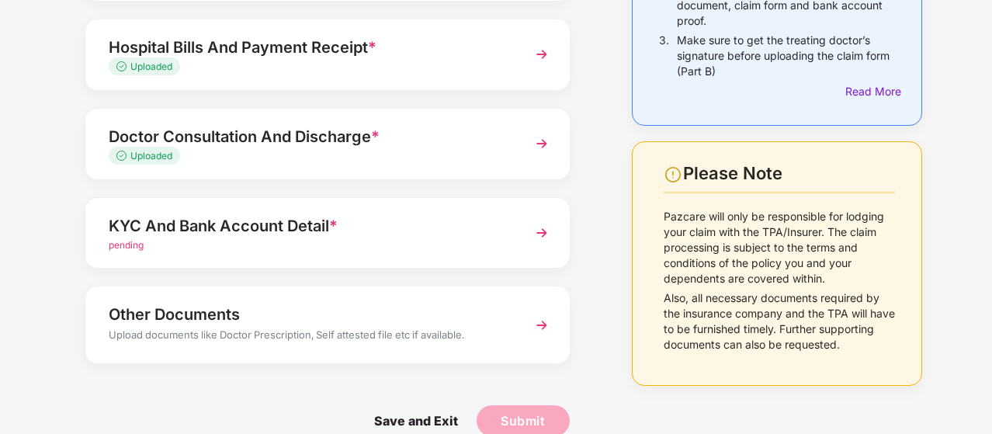
scroll to position [273, 0]
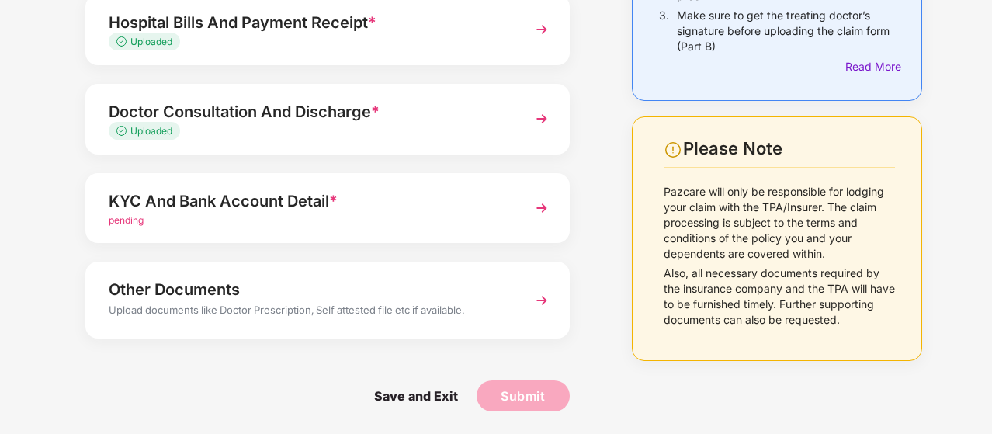
click at [537, 207] on img at bounding box center [542, 208] width 28 height 28
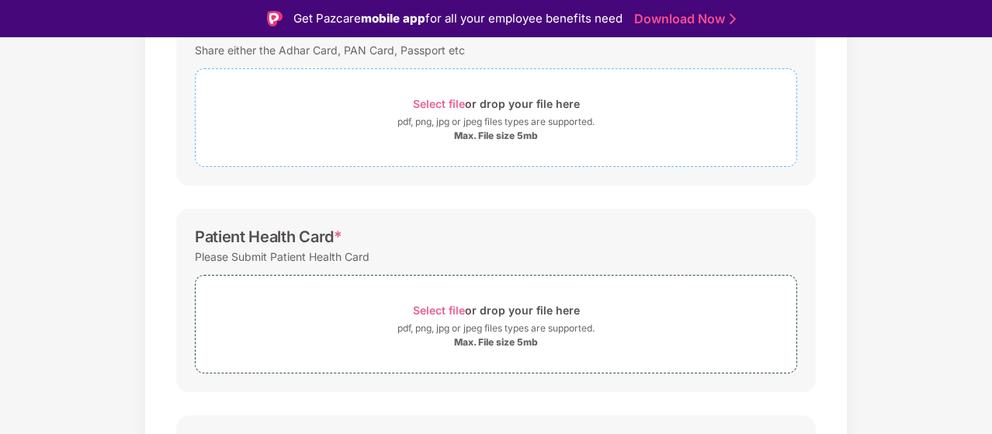
scroll to position [248, 0]
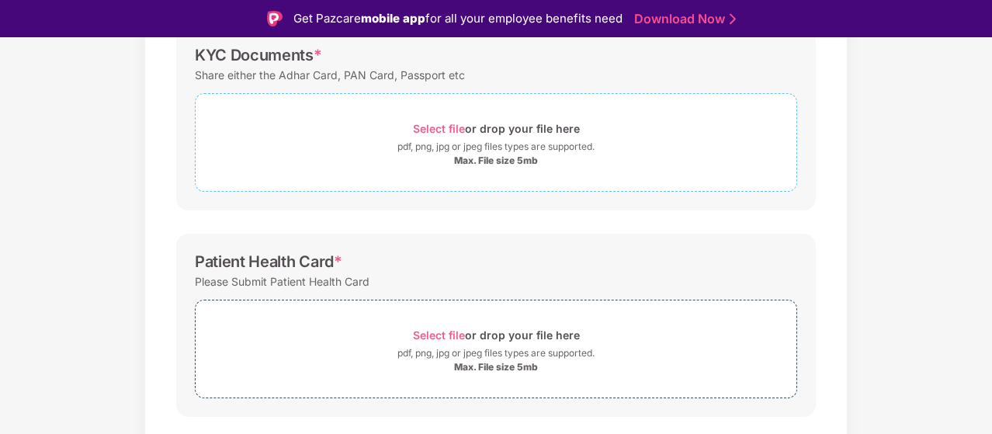
click at [446, 128] on span "Select file" at bounding box center [439, 128] width 52 height 13
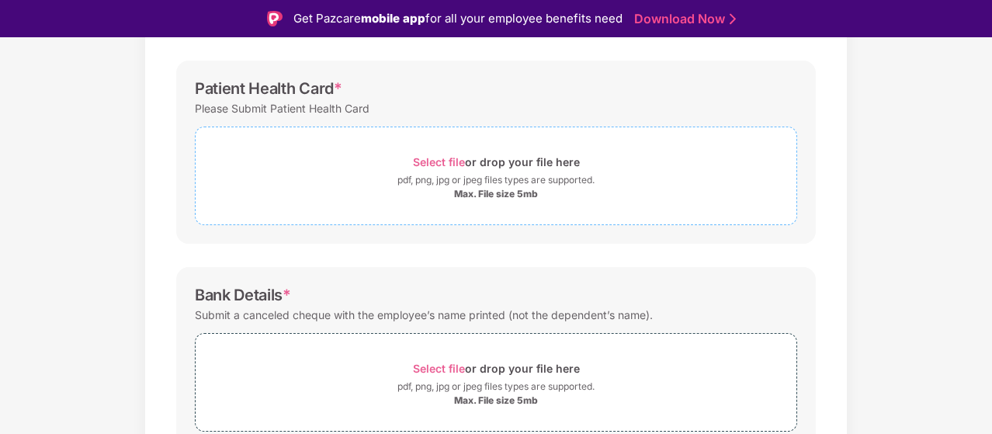
click at [442, 164] on span "Select file" at bounding box center [439, 161] width 52 height 13
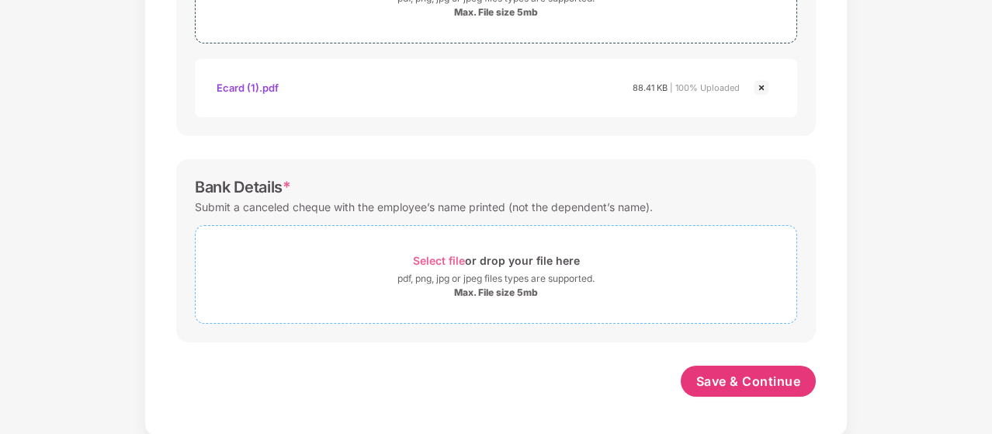
scroll to position [640, 0]
click at [438, 259] on span "Select file" at bounding box center [439, 260] width 52 height 13
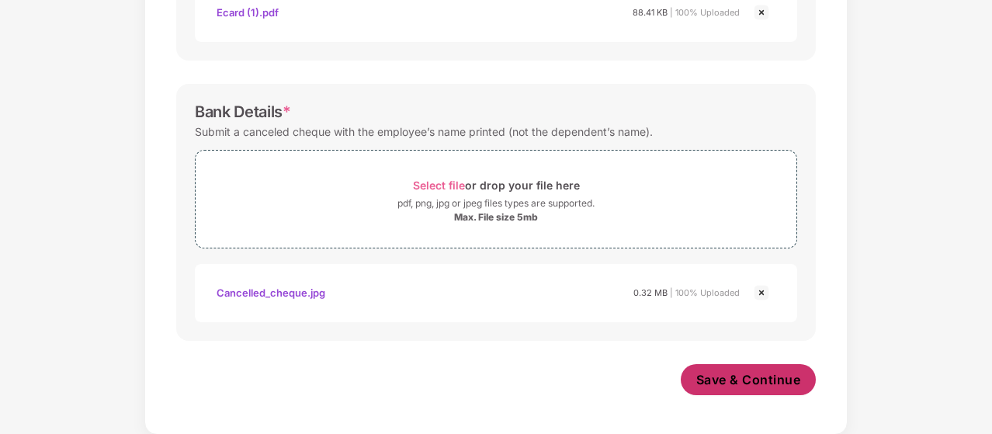
scroll to position [713, 0]
click at [765, 386] on span "Save & Continue" at bounding box center [748, 381] width 105 height 17
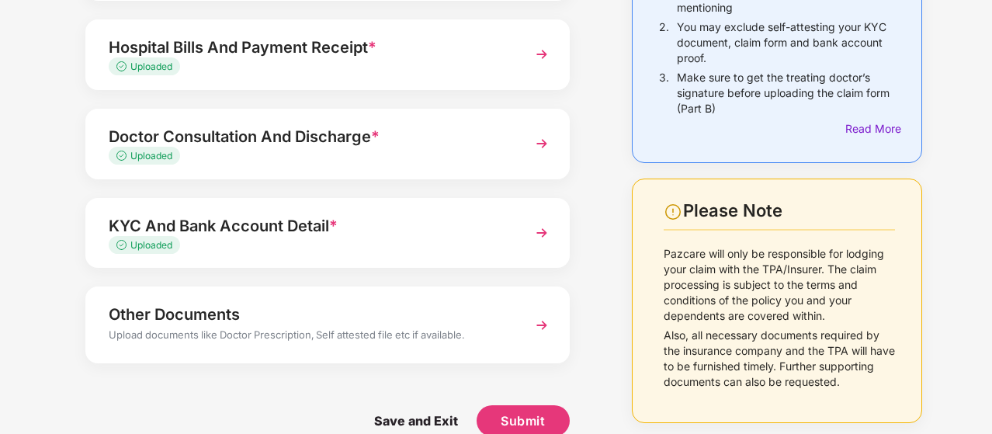
scroll to position [236, 0]
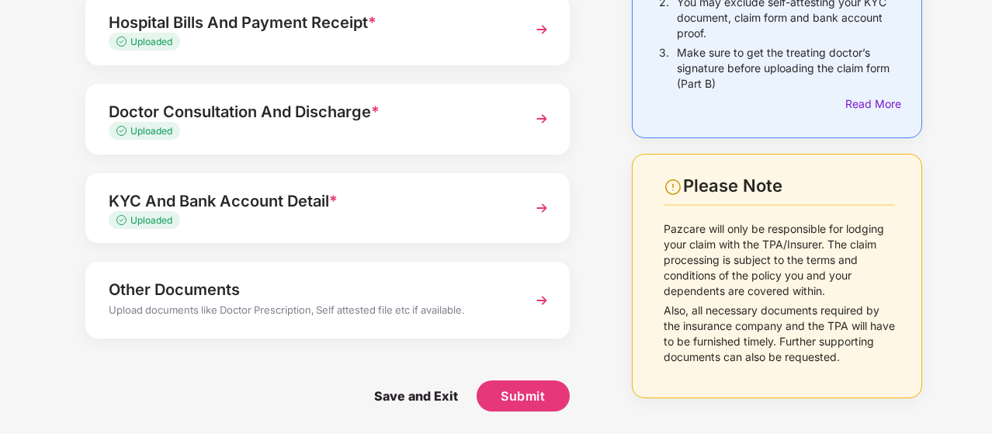
click at [539, 302] on img at bounding box center [542, 300] width 28 height 28
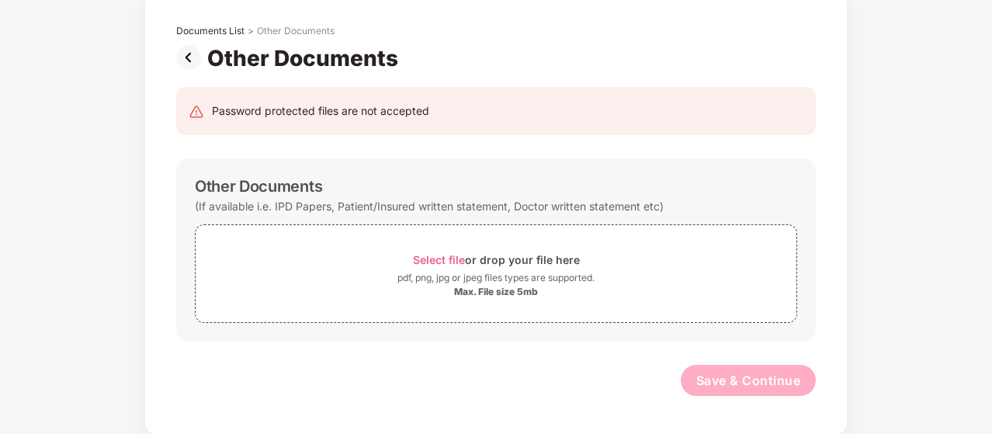
scroll to position [0, 0]
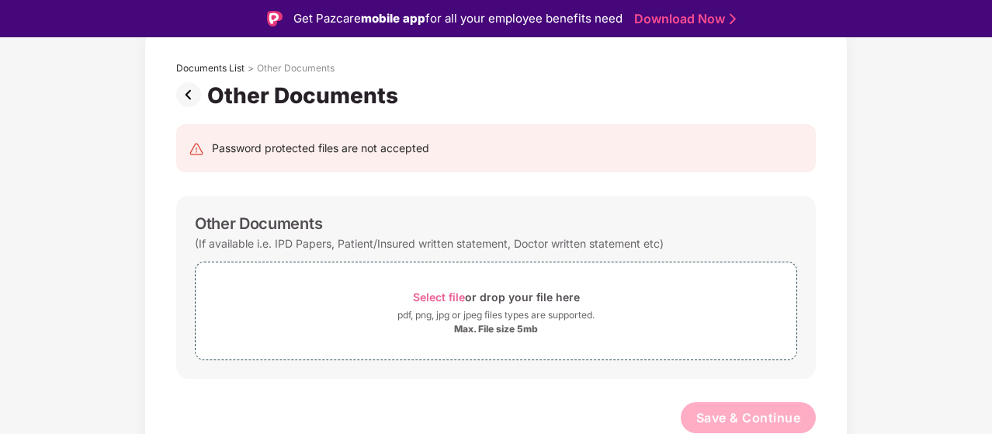
click at [191, 92] on img at bounding box center [191, 94] width 31 height 25
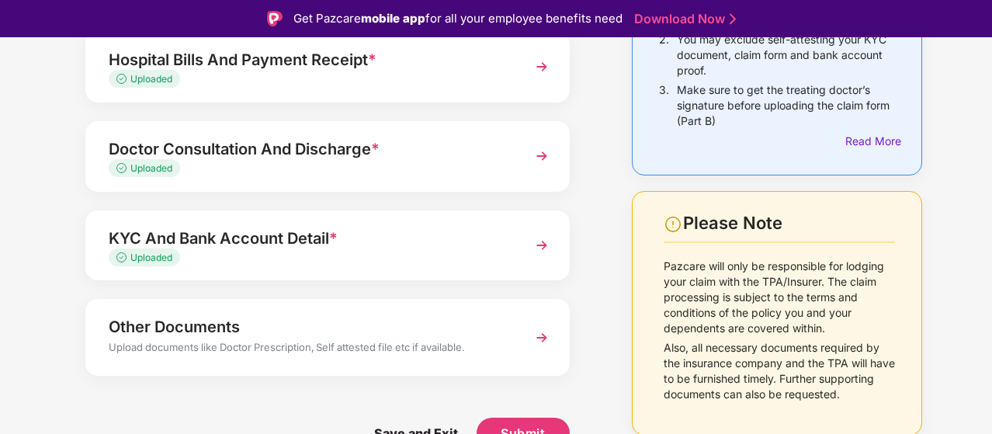
scroll to position [37, 0]
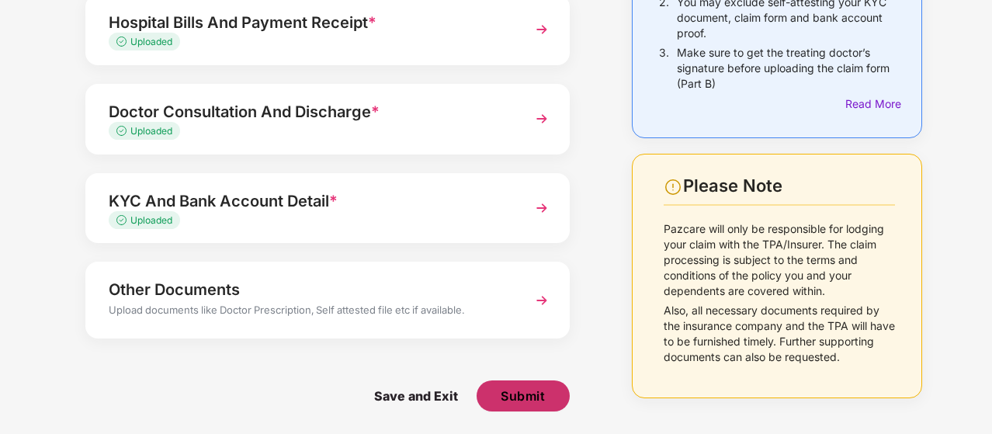
click at [532, 392] on span "Submit" at bounding box center [523, 395] width 44 height 17
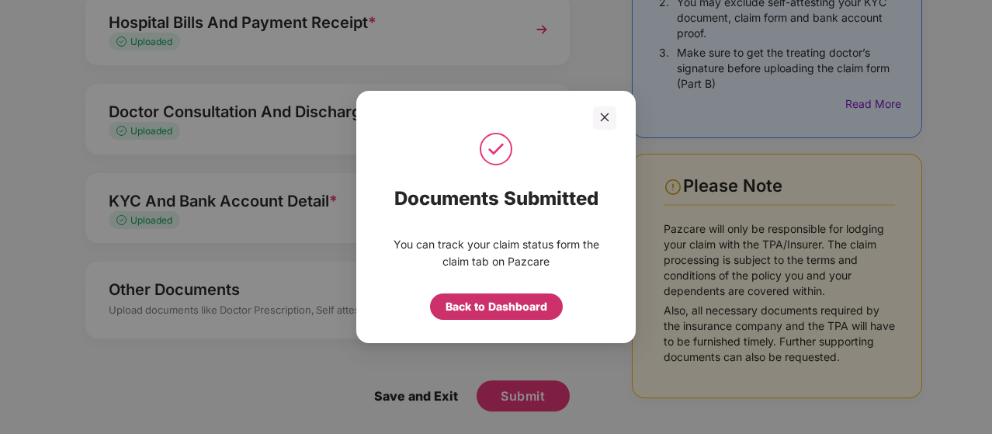
click at [509, 308] on div "Back to Dashboard" at bounding box center [497, 306] width 102 height 17
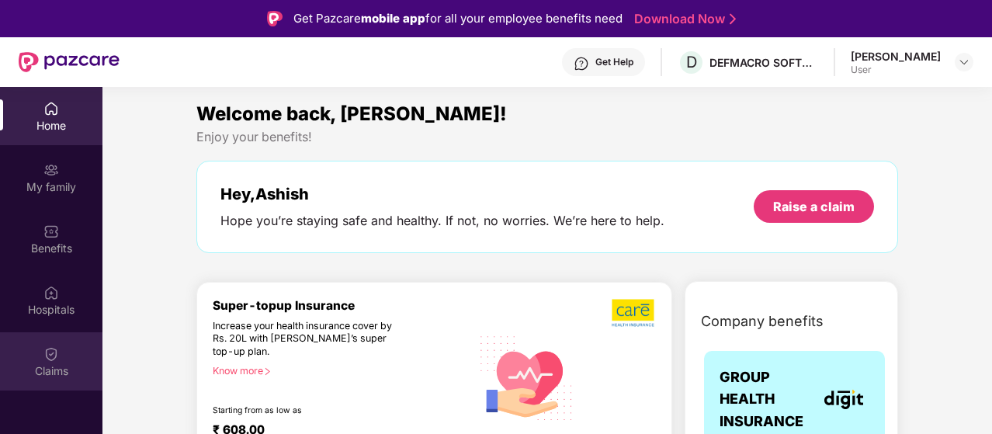
click at [57, 367] on div "Claims" at bounding box center [51, 371] width 102 height 16
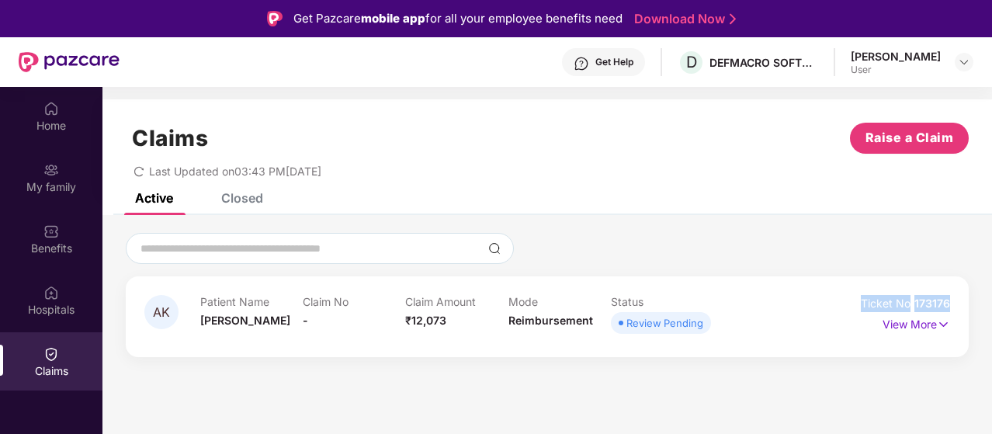
drag, startPoint x: 860, startPoint y: 301, endPoint x: 949, endPoint y: 302, distance: 89.3
click at [949, 302] on div "Ticket No 173176" at bounding box center [899, 303] width 101 height 17
copy div "Ticket No 173176"
